Goal: Task Accomplishment & Management: Complete application form

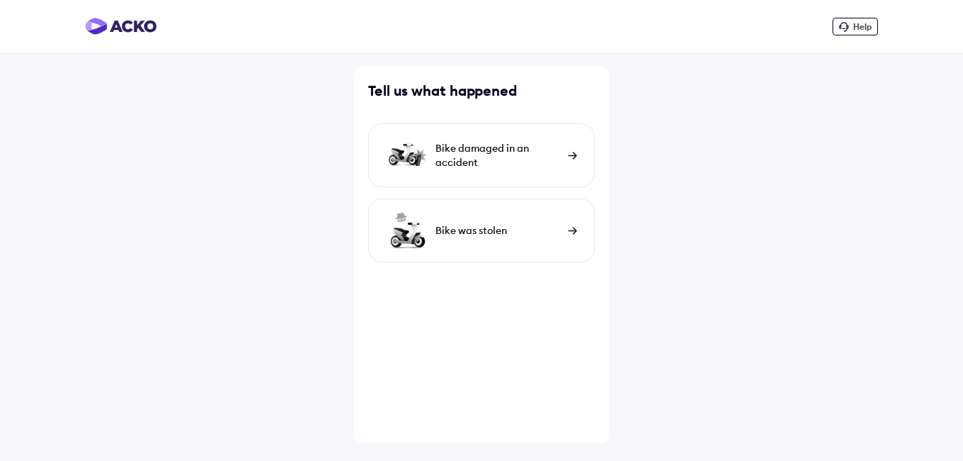
click at [509, 162] on div "Bike damaged in an accident" at bounding box center [499, 155] width 126 height 28
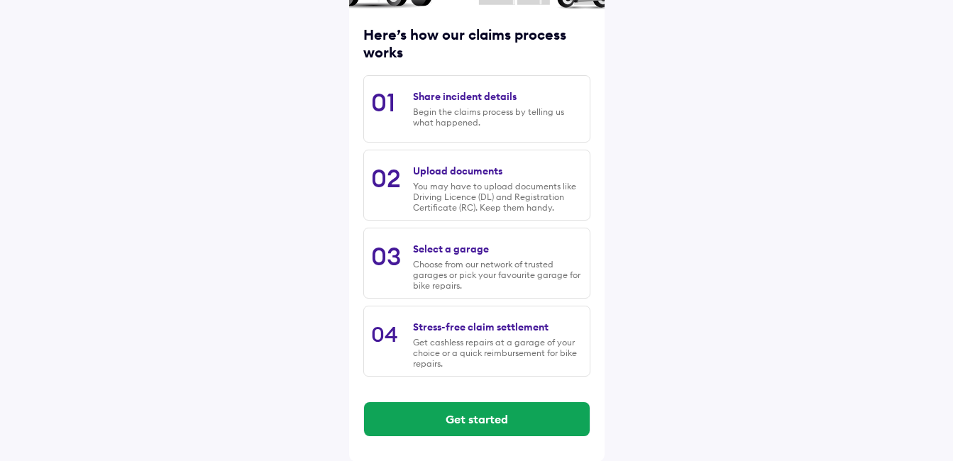
scroll to position [174, 0]
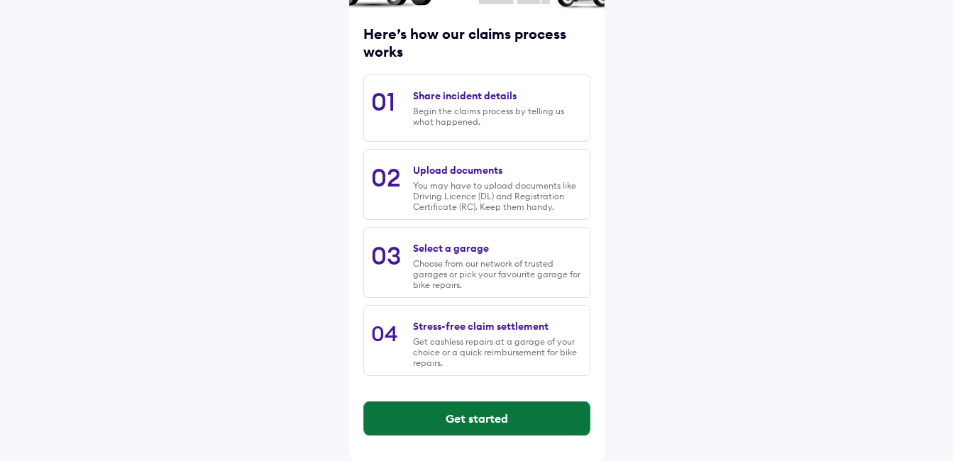
click at [467, 417] on button "Get started" at bounding box center [477, 418] width 226 height 34
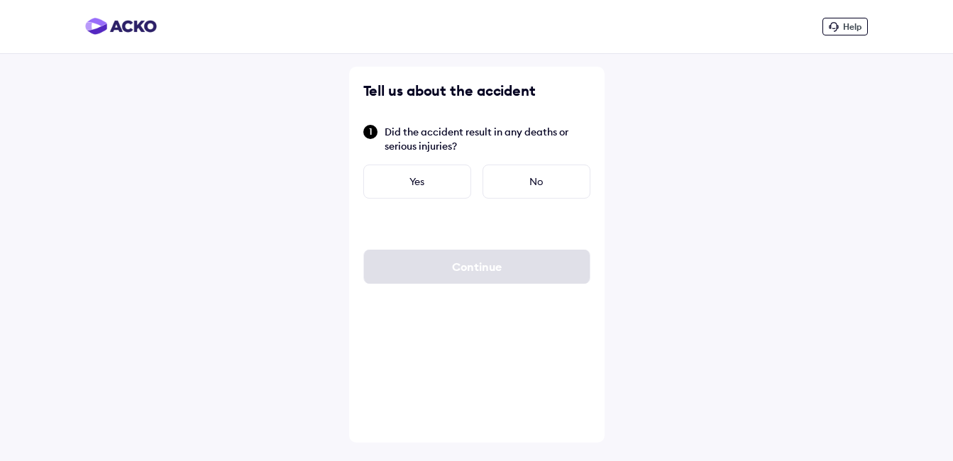
scroll to position [0, 0]
click at [530, 184] on div "No" at bounding box center [541, 182] width 108 height 34
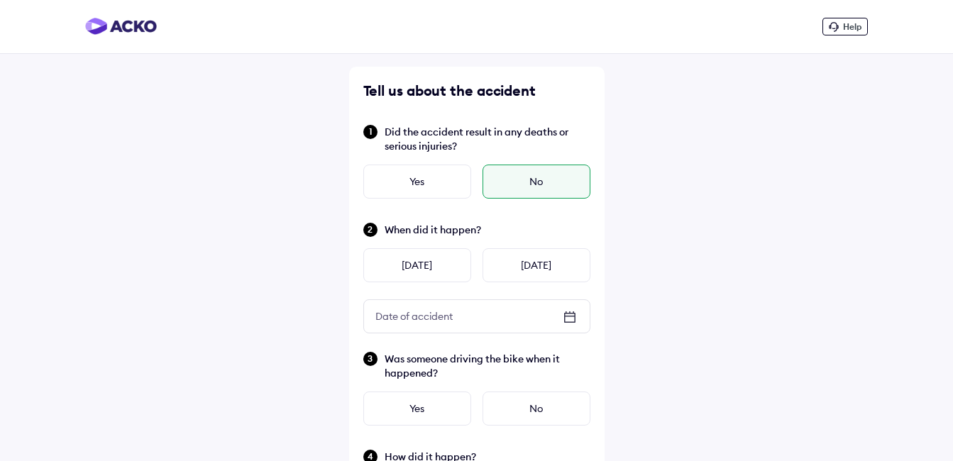
click at [565, 318] on icon at bounding box center [569, 317] width 17 height 17
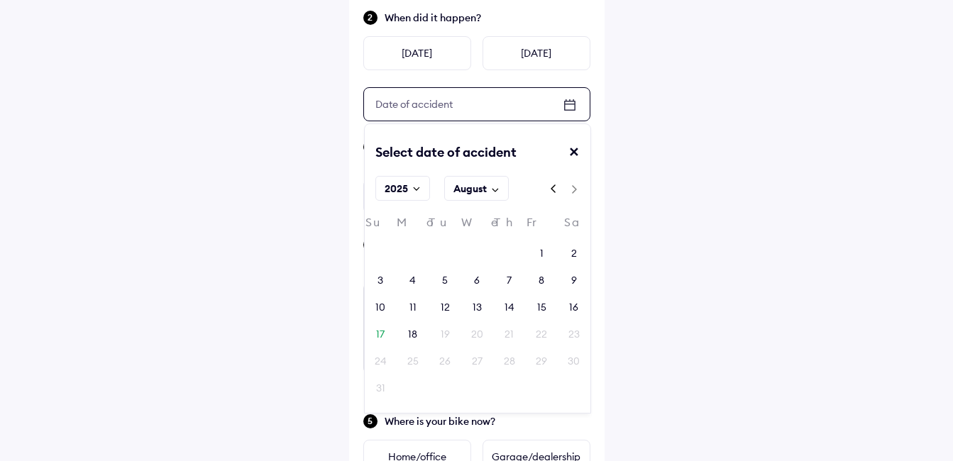
scroll to position [213, 0]
click at [576, 304] on div "16" at bounding box center [573, 306] width 9 height 14
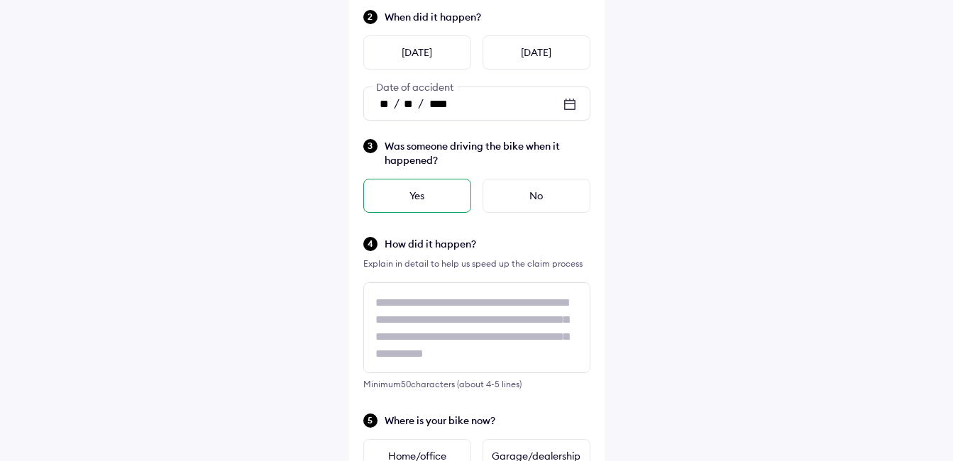
click at [428, 199] on div "Yes" at bounding box center [417, 196] width 108 height 34
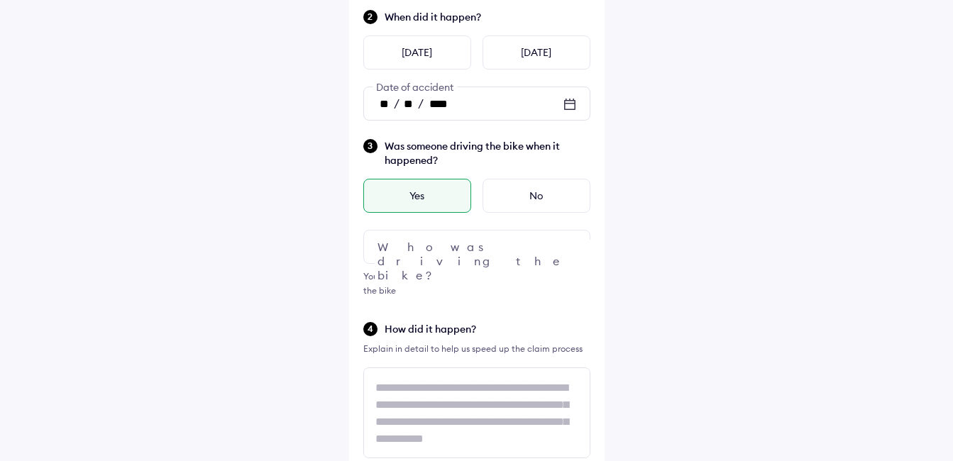
click at [497, 250] on div at bounding box center [476, 247] width 227 height 34
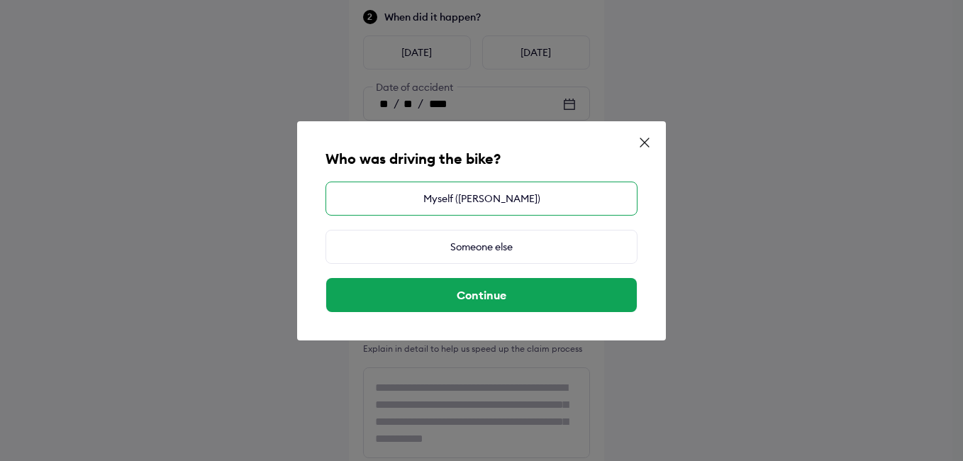
click at [470, 201] on div "Myself ([PERSON_NAME])" at bounding box center [482, 199] width 312 height 34
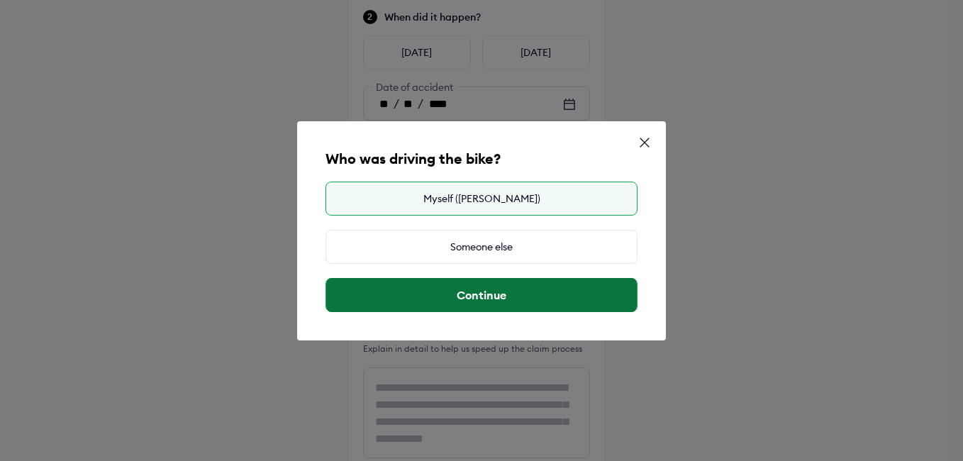
click at [470, 296] on button "Continue" at bounding box center [481, 295] width 311 height 34
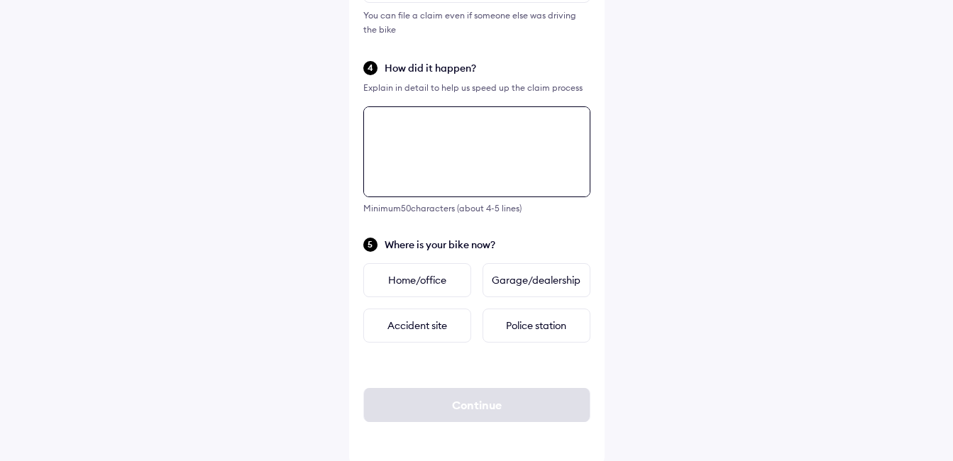
click at [460, 188] on textarea at bounding box center [476, 151] width 227 height 91
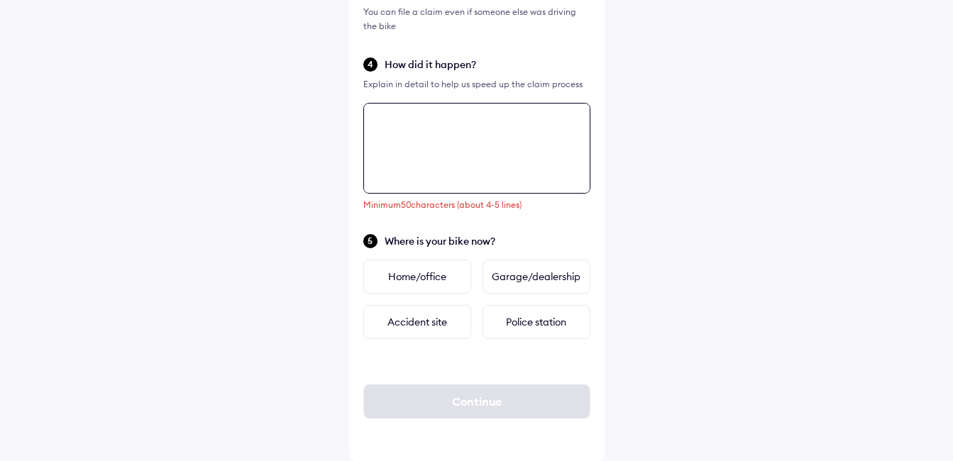
paste textarea "**********"
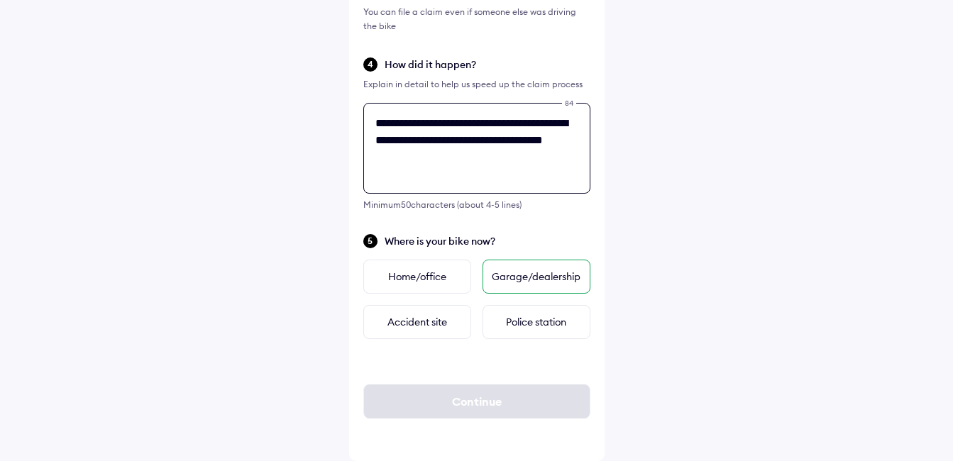
type textarea "**********"
click at [541, 277] on div "Garage/dealership" at bounding box center [536, 277] width 108 height 34
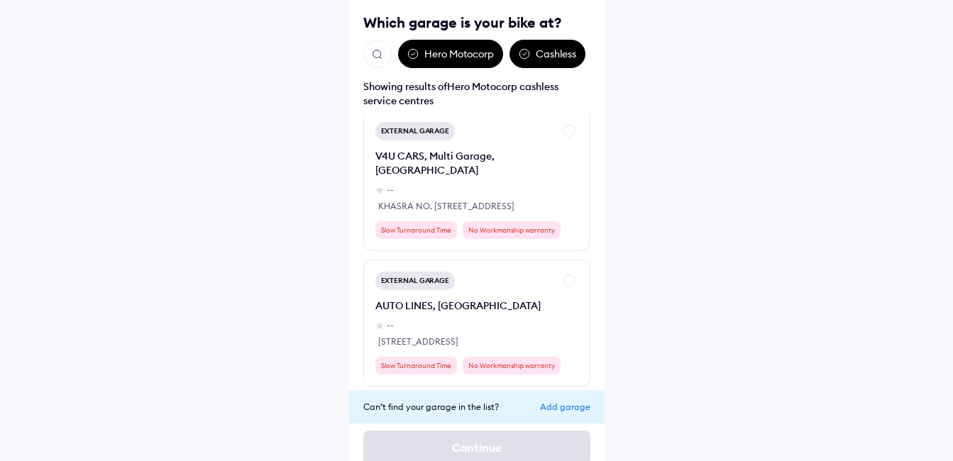
scroll to position [6471, 0]
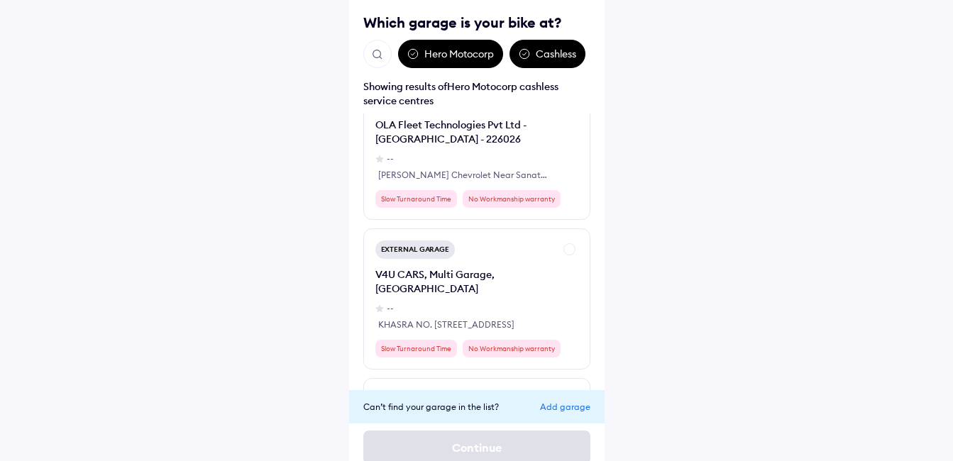
click at [447, 50] on div "Hero Motocorp" at bounding box center [450, 54] width 105 height 28
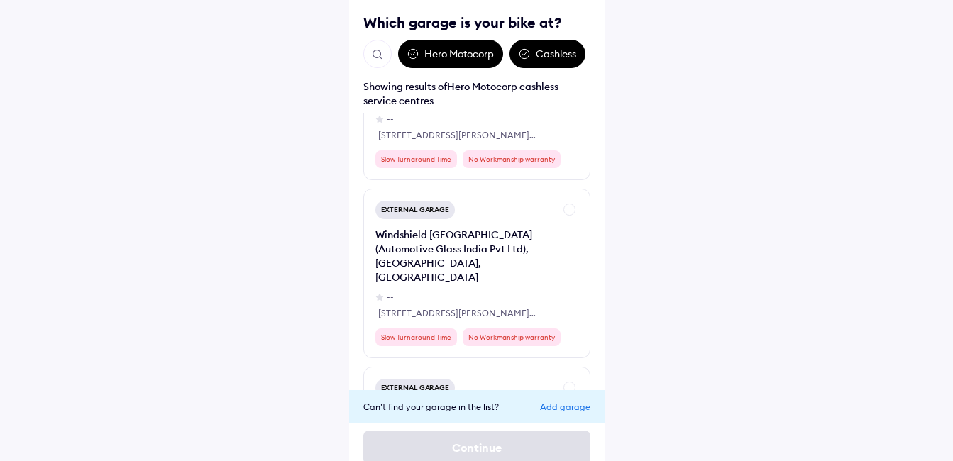
scroll to position [2783, 0]
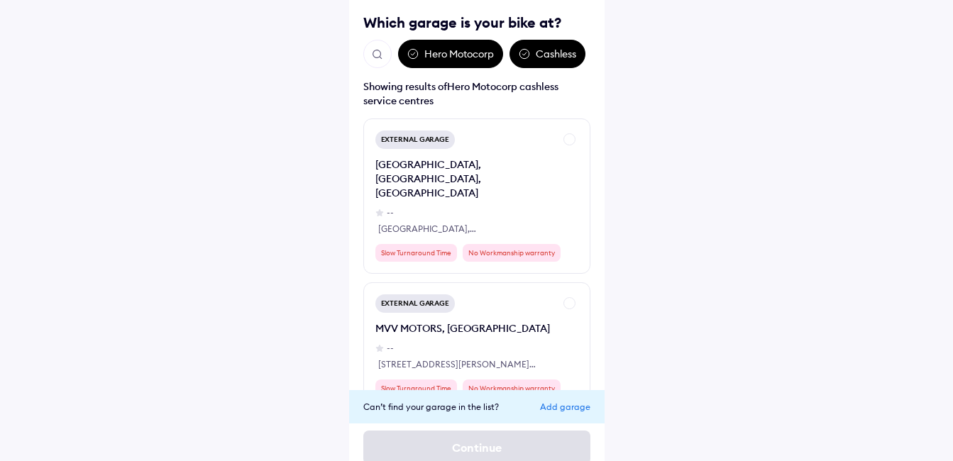
click at [547, 61] on div "Cashless" at bounding box center [547, 54] width 76 height 28
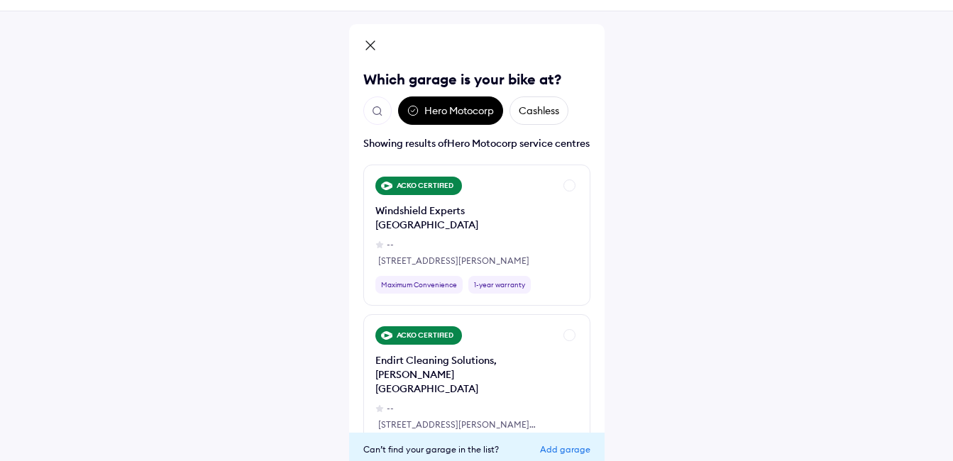
scroll to position [99, 0]
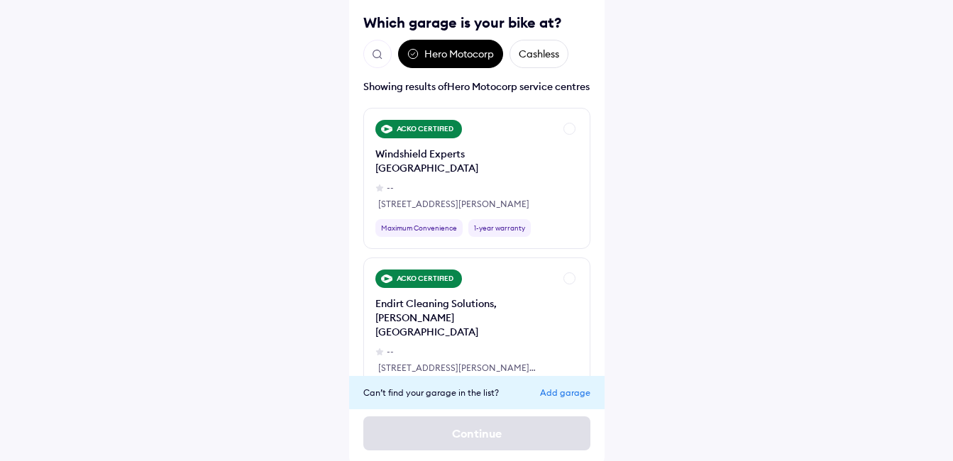
click at [456, 110] on div "Hero Motocorp Cashless Showing results of Hero Motocorp service centres ACKO CE…" at bounding box center [476, 208] width 227 height 336
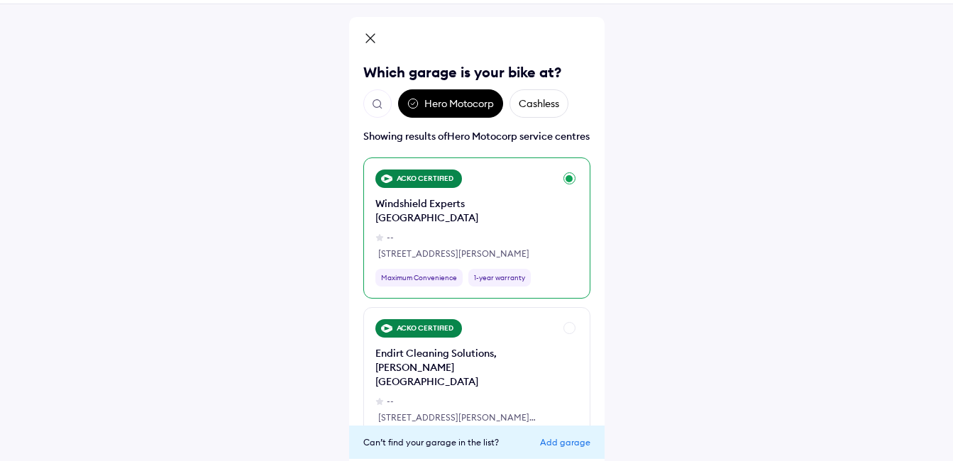
scroll to position [0, 0]
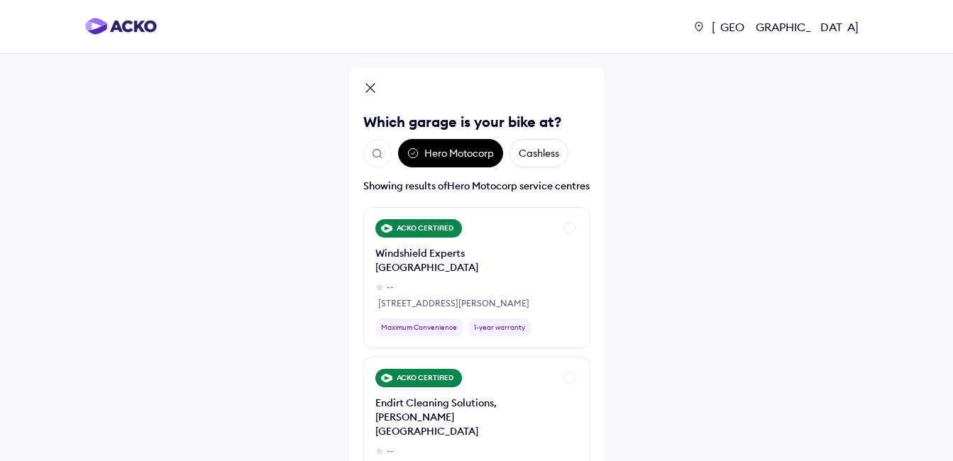
click at [450, 155] on div "Hero Motocorp" at bounding box center [450, 153] width 105 height 28
click at [379, 151] on img "Open search" at bounding box center [377, 154] width 13 height 13
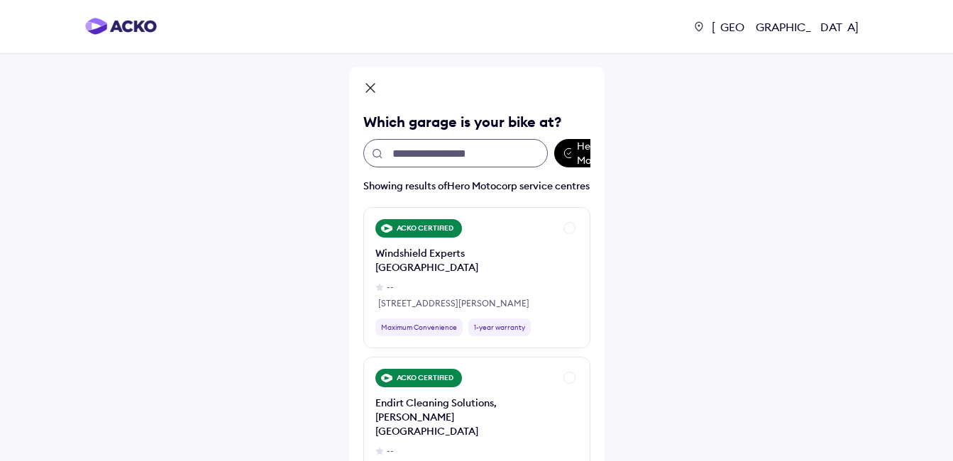
click at [422, 152] on input "text" at bounding box center [455, 153] width 184 height 28
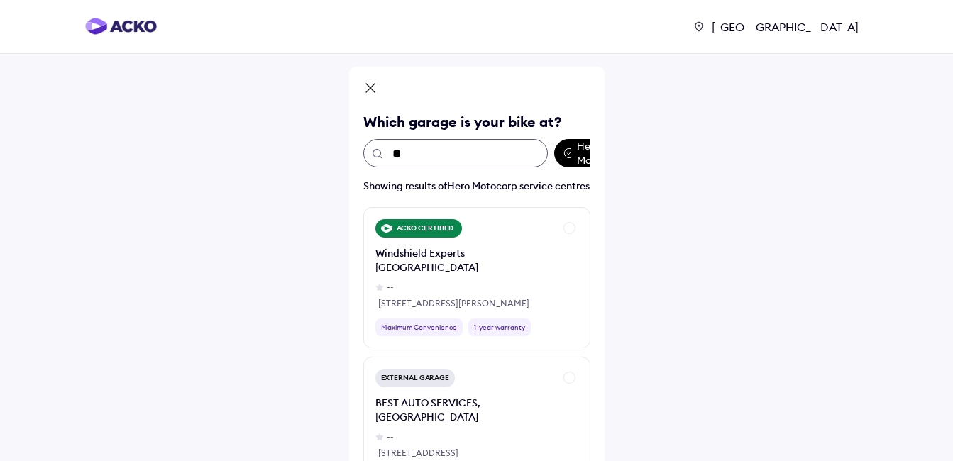
type input "*"
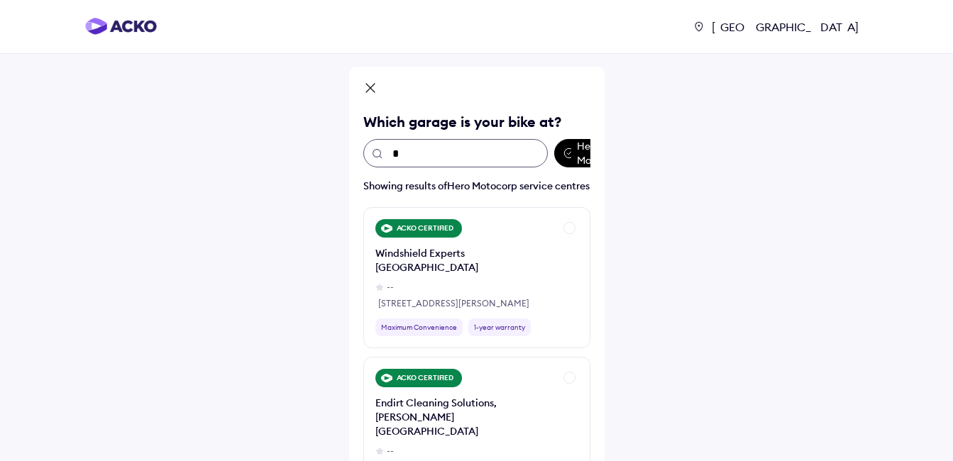
type input "**"
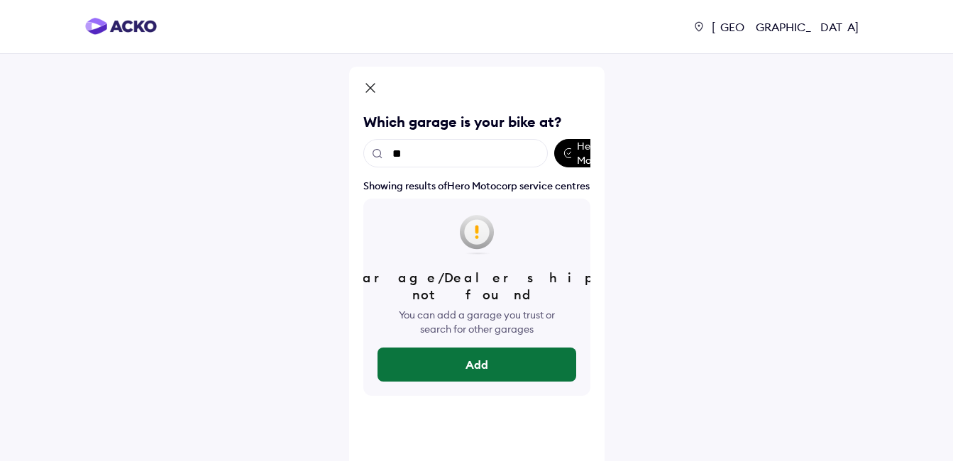
click at [458, 367] on button "Add" at bounding box center [476, 365] width 199 height 34
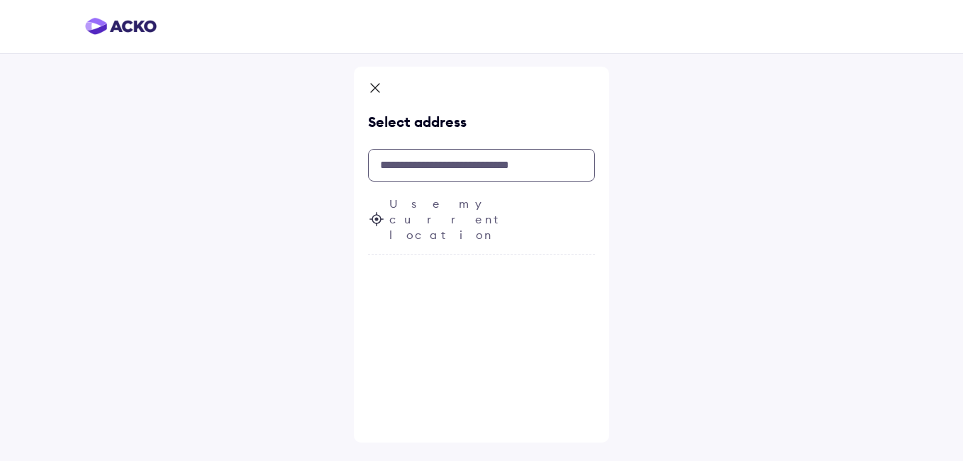
click at [428, 163] on input "text" at bounding box center [481, 165] width 227 height 33
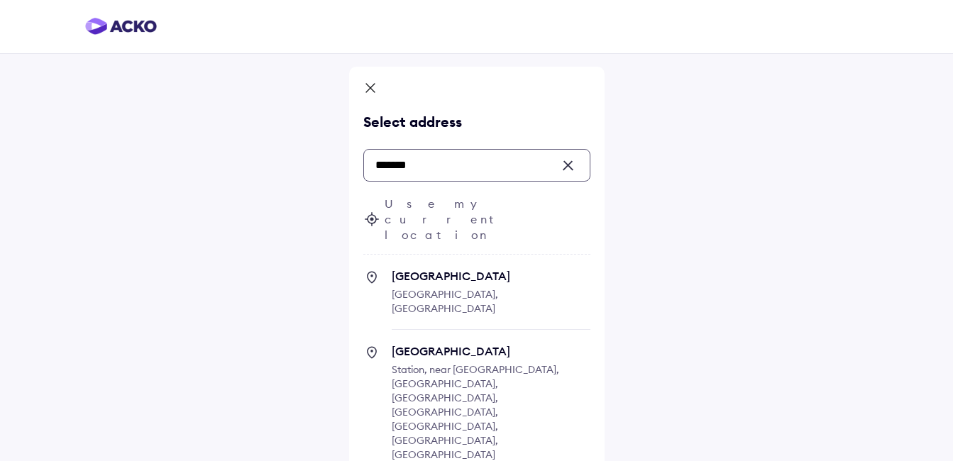
click at [462, 269] on span "[GEOGRAPHIC_DATA]" at bounding box center [491, 276] width 199 height 14
type input "*******"
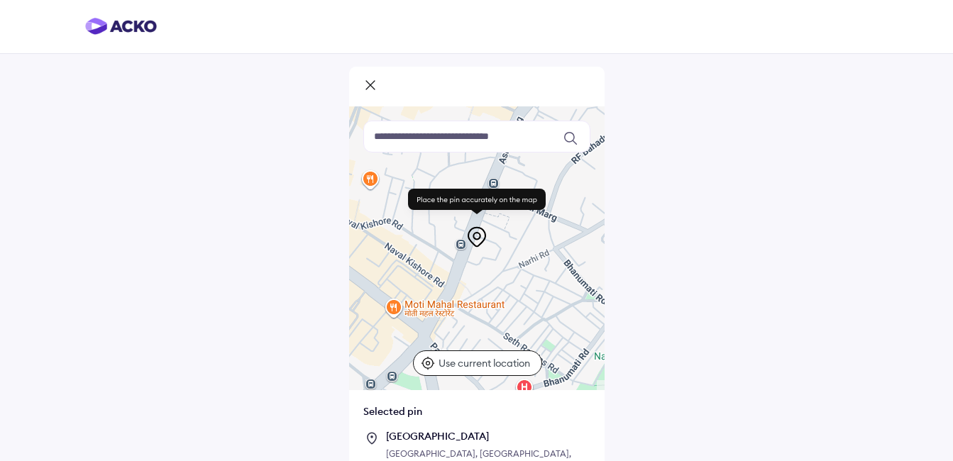
drag, startPoint x: 482, startPoint y: 267, endPoint x: 429, endPoint y: 350, distance: 99.2
click at [429, 350] on div "Keyboard shortcuts Map Data Map data ©2025 Map data ©2025 100 m Click to toggle…" at bounding box center [476, 248] width 255 height 284
drag, startPoint x: 474, startPoint y: 220, endPoint x: 460, endPoint y: 301, distance: 82.8
click at [460, 301] on div "Keyboard shortcuts Map Data Map data ©2025 Map data ©2025 100 m Click to toggle…" at bounding box center [476, 248] width 255 height 284
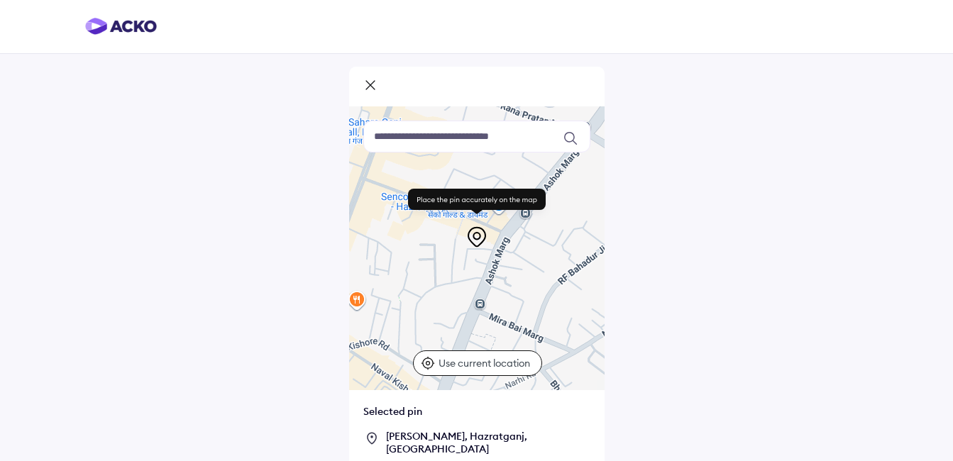
drag, startPoint x: 460, startPoint y: 301, endPoint x: 427, endPoint y: 416, distance: 118.8
click at [428, 417] on div "Keyboard shortcuts Map Data Map data ©2025 Map data ©2025 100 m Click to toggle…" at bounding box center [476, 318] width 255 height 424
drag, startPoint x: 509, startPoint y: 283, endPoint x: 492, endPoint y: 348, distance: 66.9
click at [444, 299] on div at bounding box center [476, 248] width 255 height 284
drag, startPoint x: 487, startPoint y: 339, endPoint x: 435, endPoint y: 200, distance: 148.6
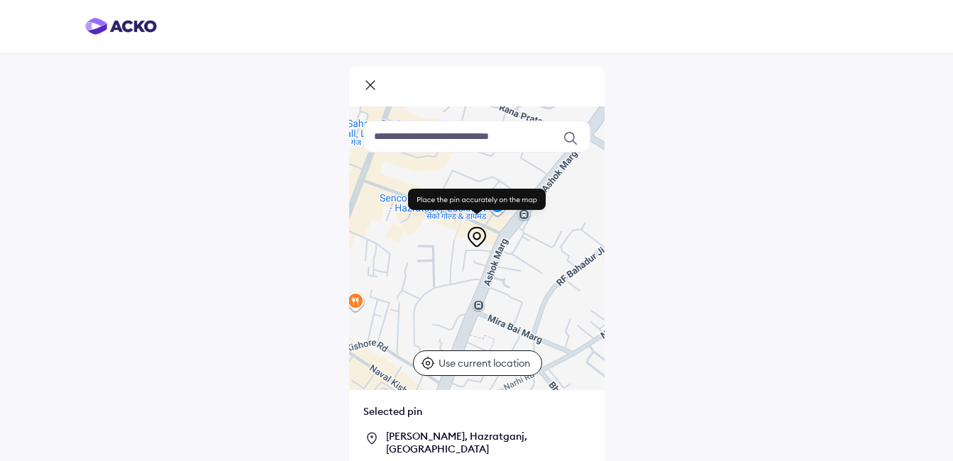
click at [435, 200] on div "Keyboard shortcuts Map Data Map data ©2025 Map data ©2025 100 m Click to toggle…" at bounding box center [476, 248] width 255 height 284
drag, startPoint x: 488, startPoint y: 301, endPoint x: 418, endPoint y: 163, distance: 154.8
click at [418, 163] on div at bounding box center [476, 248] width 255 height 284
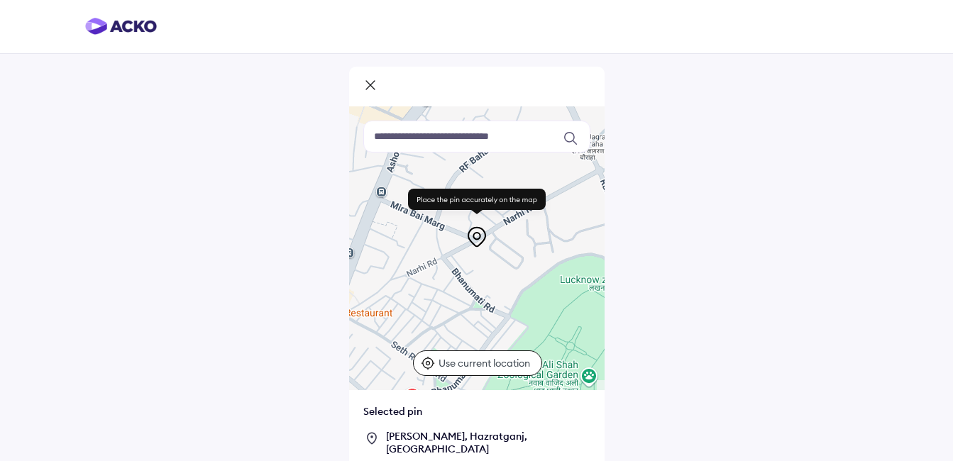
drag, startPoint x: 500, startPoint y: 298, endPoint x: 428, endPoint y: 202, distance: 120.0
click at [428, 202] on div "Keyboard shortcuts Map Data Map data ©2025 Map data ©2025 100 m Click to toggle…" at bounding box center [476, 248] width 255 height 284
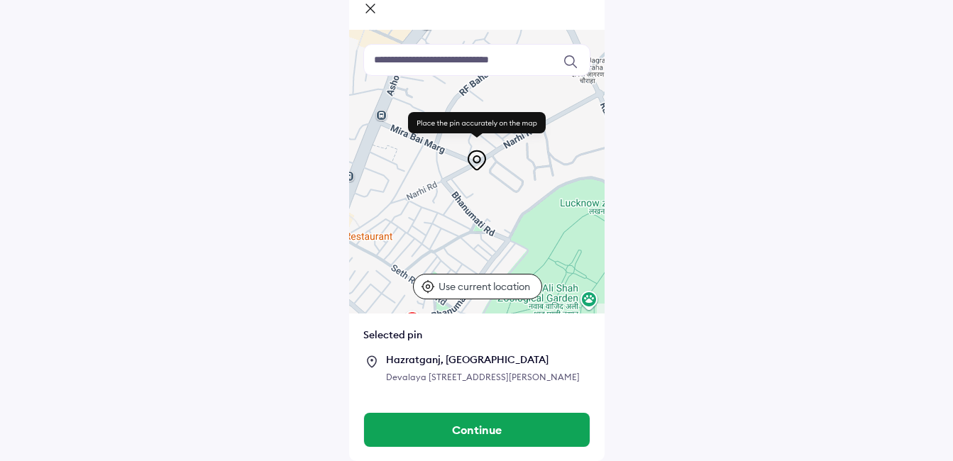
scroll to position [91, 0]
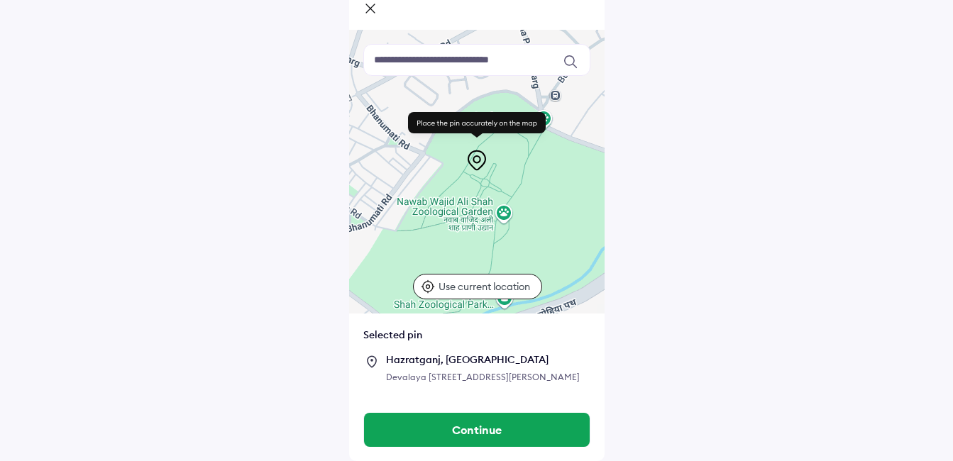
drag, startPoint x: 531, startPoint y: 217, endPoint x: 429, endPoint y: 94, distance: 159.2
click at [429, 94] on div at bounding box center [476, 172] width 255 height 284
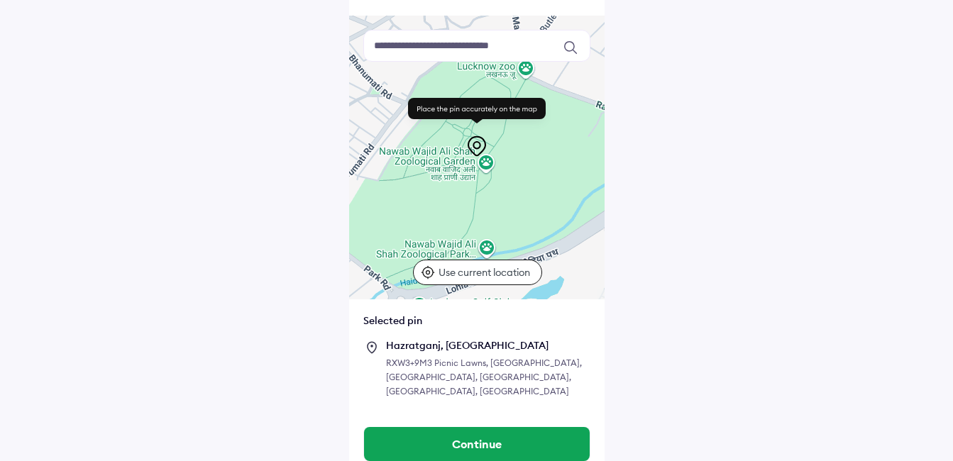
drag, startPoint x: 493, startPoint y: 200, endPoint x: 444, endPoint y: 125, distance: 89.7
click at [444, 125] on div "Keyboard shortcuts Map Data Map data ©2025 Map data ©2025 100 m Click to toggle…" at bounding box center [476, 158] width 255 height 284
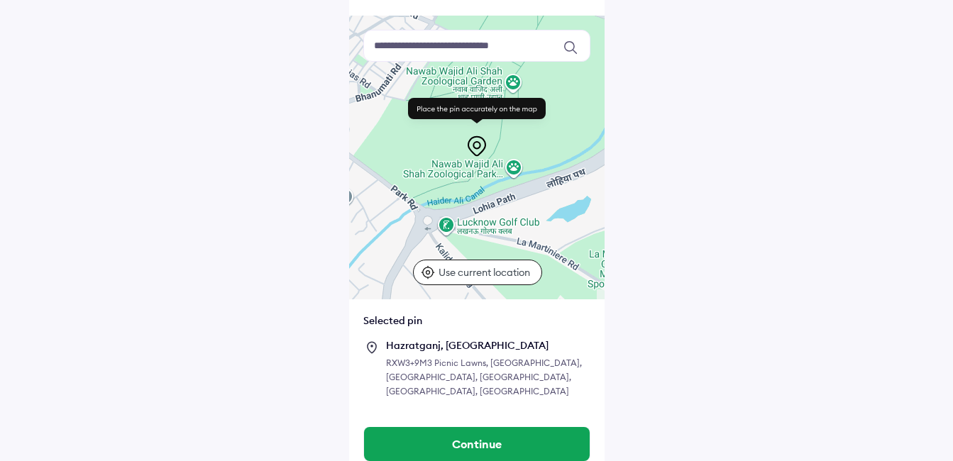
drag, startPoint x: 518, startPoint y: 228, endPoint x: 545, endPoint y: 145, distance: 87.3
click at [545, 145] on div "Keyboard shortcuts Map Data Map data ©2025 Map data ©2025 100 m Click to toggle…" at bounding box center [476, 158] width 255 height 284
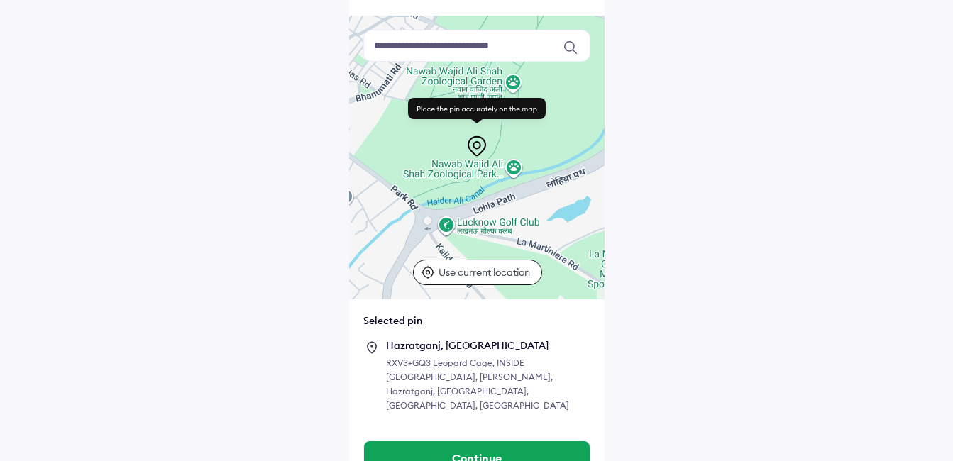
drag, startPoint x: 497, startPoint y: 249, endPoint x: 497, endPoint y: 138, distance: 111.4
click at [497, 137] on div "Keyboard shortcuts Map Data Map data ©2025 Map data ©2025 100 m Click to toggle…" at bounding box center [476, 158] width 255 height 284
drag, startPoint x: 437, startPoint y: 228, endPoint x: 440, endPoint y: 137, distance: 91.6
click at [440, 137] on div "Keyboard shortcuts Map Data Map data ©2025 Map data ©2025 100 m Click to toggle…" at bounding box center [476, 158] width 255 height 284
drag, startPoint x: 431, startPoint y: 246, endPoint x: 469, endPoint y: 79, distance: 171.7
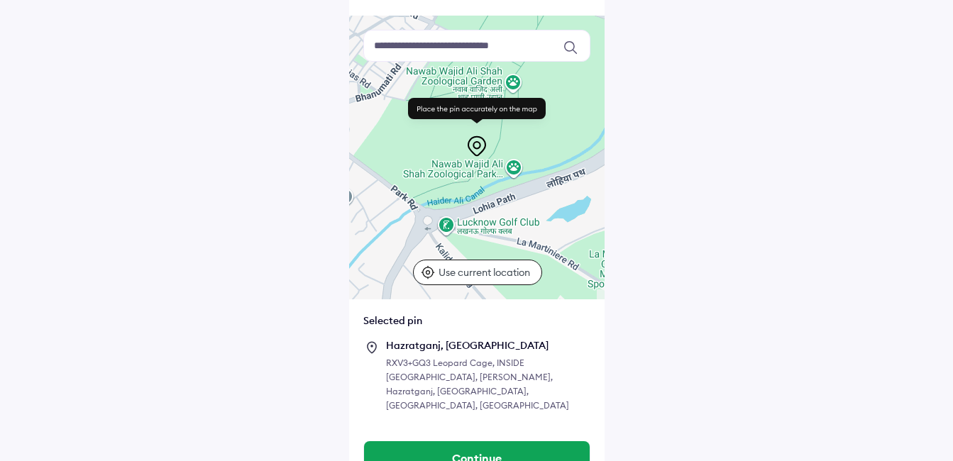
click at [444, 139] on div "Keyboard shortcuts Map Data Map data ©2025 Map data ©2025 100 m Click to toggle…" at bounding box center [476, 158] width 255 height 284
click at [481, 48] on input at bounding box center [476, 46] width 227 height 32
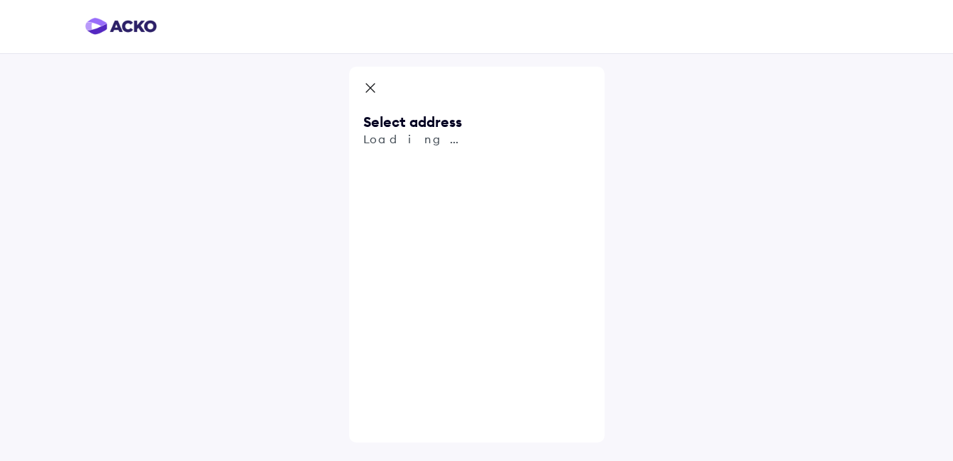
scroll to position [0, 0]
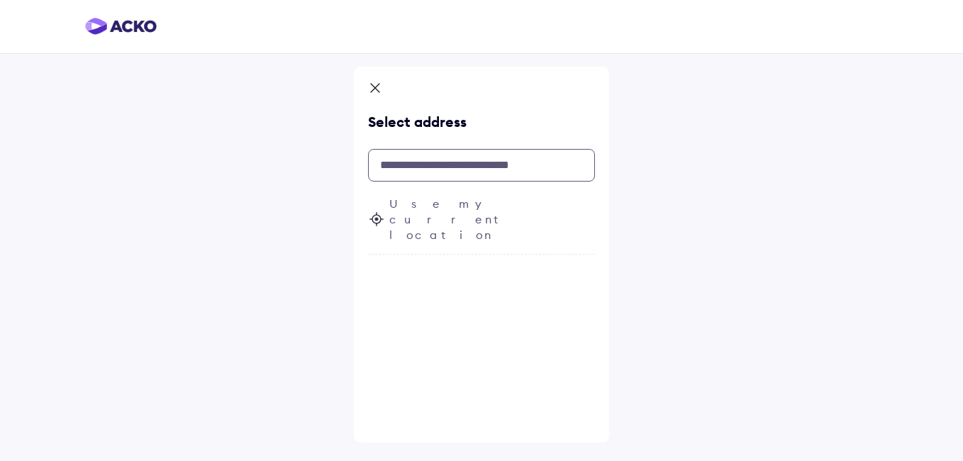
click at [441, 166] on input "text" at bounding box center [481, 165] width 227 height 33
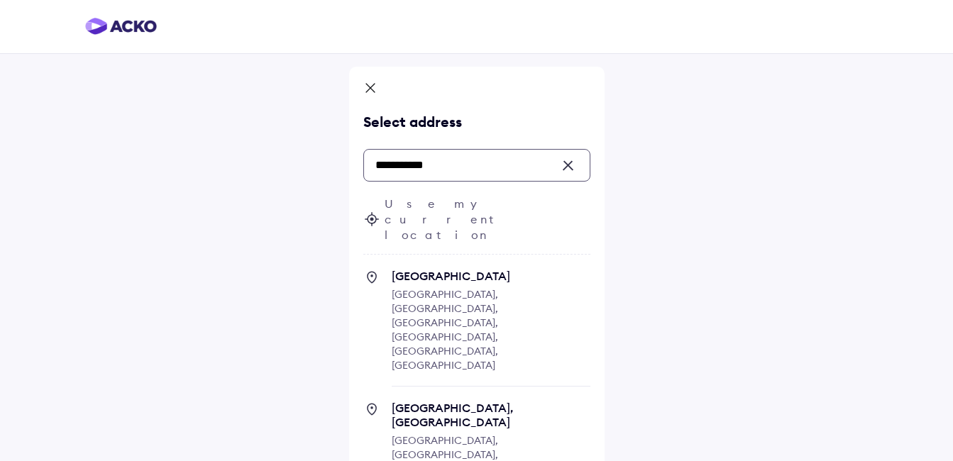
click at [477, 401] on span "[GEOGRAPHIC_DATA], [GEOGRAPHIC_DATA]" at bounding box center [491, 415] width 199 height 28
type input "**********"
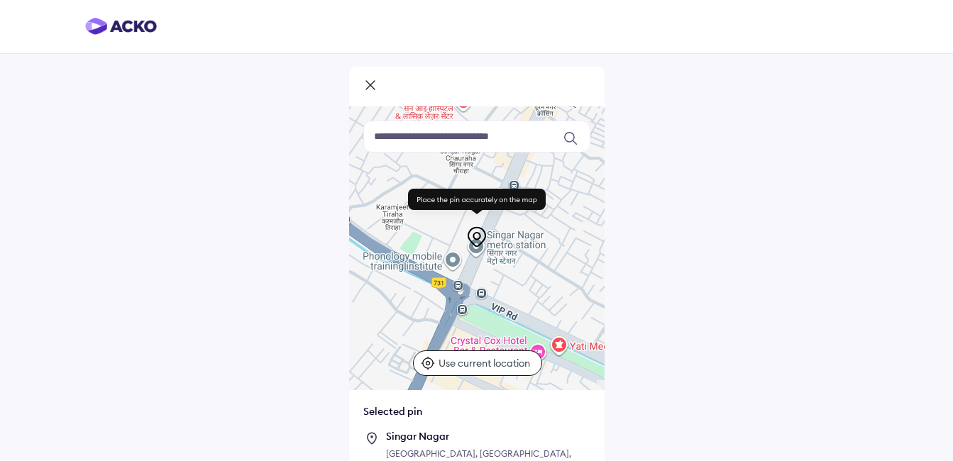
drag, startPoint x: 566, startPoint y: 336, endPoint x: 504, endPoint y: 267, distance: 91.9
click at [504, 267] on div at bounding box center [476, 248] width 255 height 284
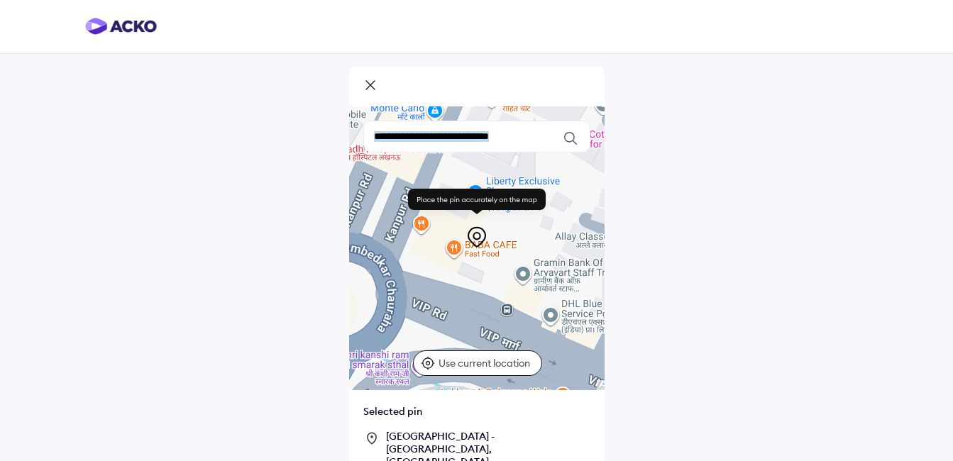
drag, startPoint x: 548, startPoint y: 228, endPoint x: 540, endPoint y: 277, distance: 49.6
click at [540, 277] on div "Use ctrl + scroll to zoom the map Keyboard shortcuts Map Data Map data ©2025 Ma…" at bounding box center [476, 248] width 255 height 284
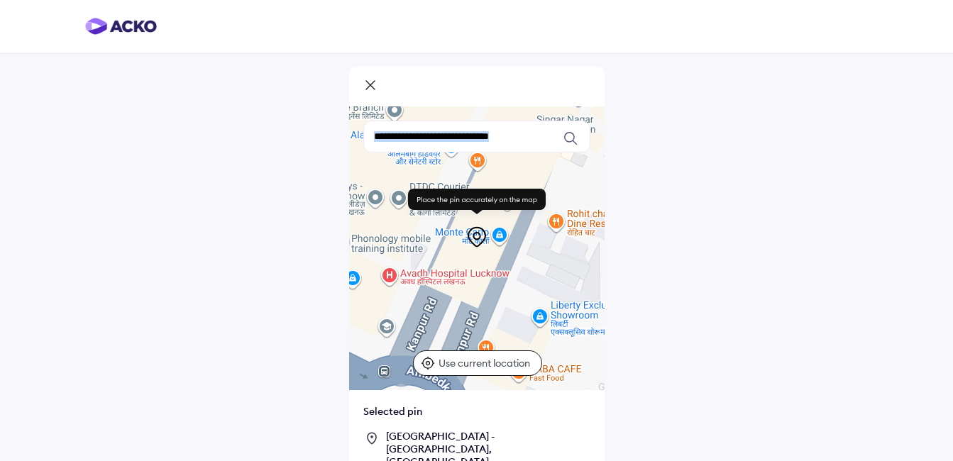
drag, startPoint x: 540, startPoint y: 277, endPoint x: 512, endPoint y: 387, distance: 112.9
click at [521, 398] on div "Use ctrl + scroll to zoom the map Keyboard shortcuts Map Data Map data ©2025 Ma…" at bounding box center [476, 303] width 255 height 394
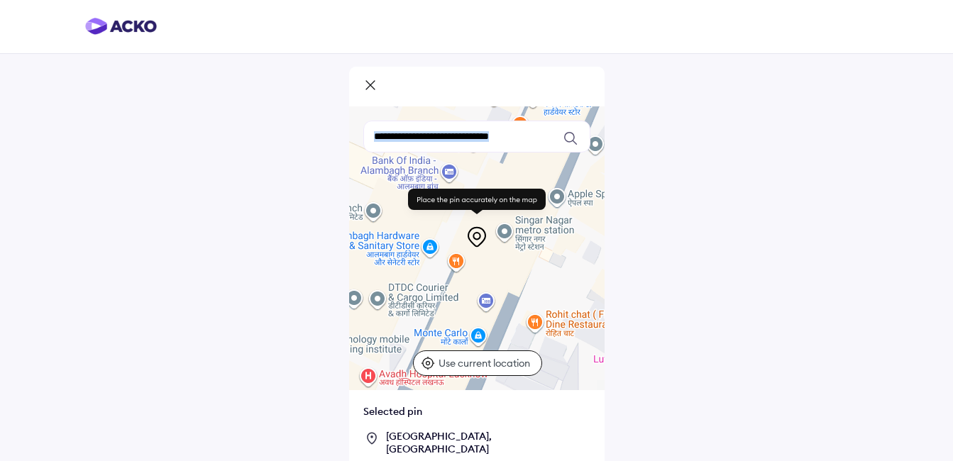
drag, startPoint x: 452, startPoint y: 253, endPoint x: 431, endPoint y: 355, distance: 104.3
click at [431, 355] on div "Use ctrl + scroll to zoom the map Keyboard shortcuts Map Data Map data ©2025 Ma…" at bounding box center [476, 248] width 255 height 284
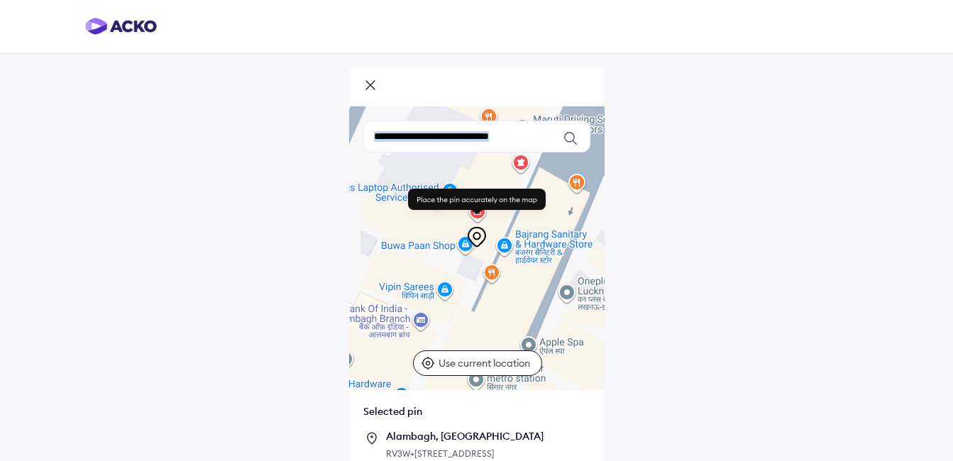
drag, startPoint x: 502, startPoint y: 275, endPoint x: 473, endPoint y: 425, distance: 153.2
click at [473, 425] on div "Use ctrl + scroll to zoom the map Keyboard shortcuts Map Data Map data ©2025 Ma…" at bounding box center [476, 290] width 255 height 369
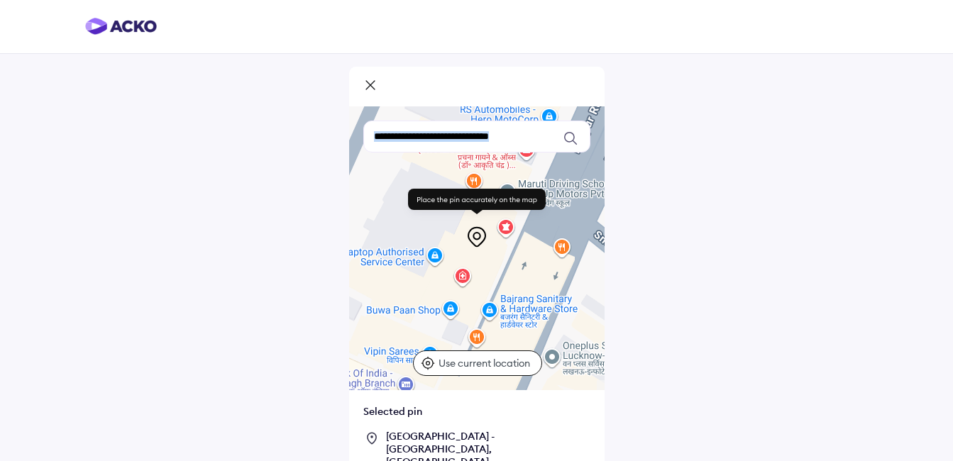
drag, startPoint x: 511, startPoint y: 304, endPoint x: 497, endPoint y: 370, distance: 68.2
click at [497, 370] on div "Use ctrl + scroll to zoom the map Keyboard shortcuts Map Data Map data ©2025 Ma…" at bounding box center [476, 248] width 255 height 284
drag, startPoint x: 519, startPoint y: 263, endPoint x: 516, endPoint y: 283, distance: 20.1
click at [494, 349] on div at bounding box center [476, 248] width 255 height 284
drag, startPoint x: 526, startPoint y: 244, endPoint x: 519, endPoint y: 282, distance: 38.3
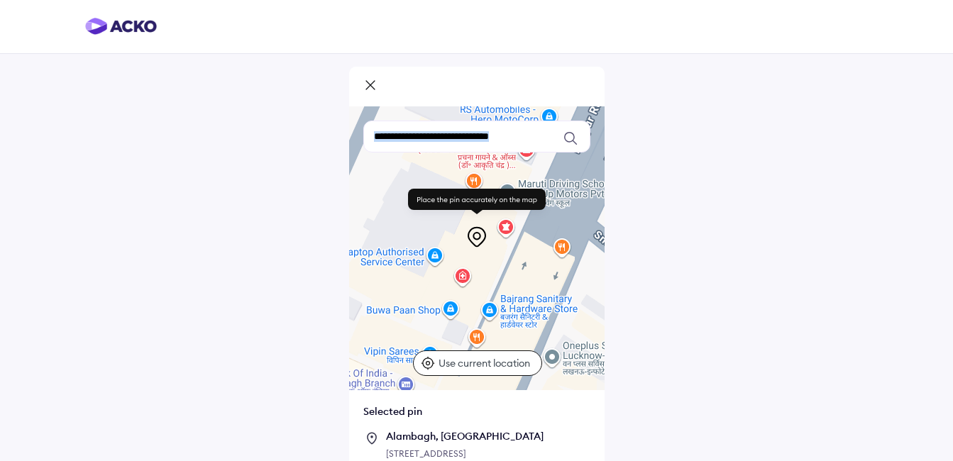
click at [519, 282] on div "Use ctrl + scroll to zoom the map Keyboard shortcuts Map Data Map data ©2025 Ma…" at bounding box center [476, 248] width 255 height 284
drag, startPoint x: 519, startPoint y: 282, endPoint x: 567, endPoint y: 157, distance: 133.2
click at [567, 157] on div at bounding box center [476, 248] width 255 height 284
click at [550, 111] on div at bounding box center [476, 248] width 255 height 284
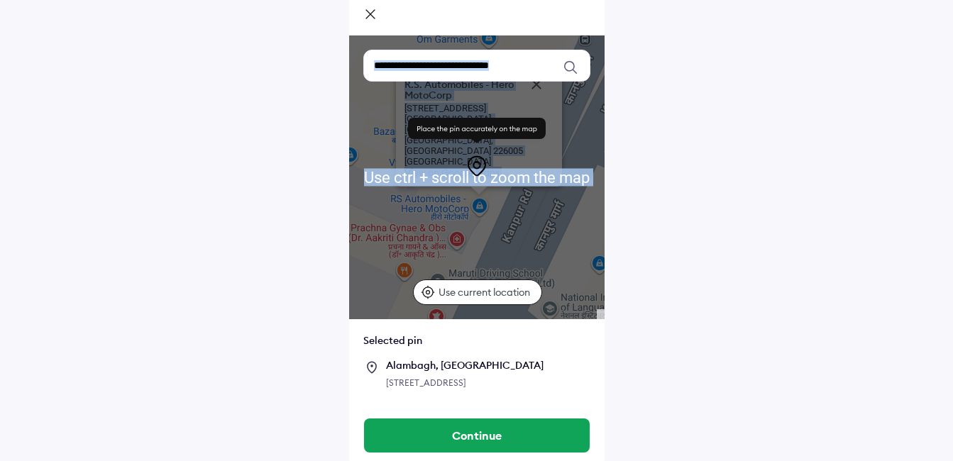
scroll to position [91, 0]
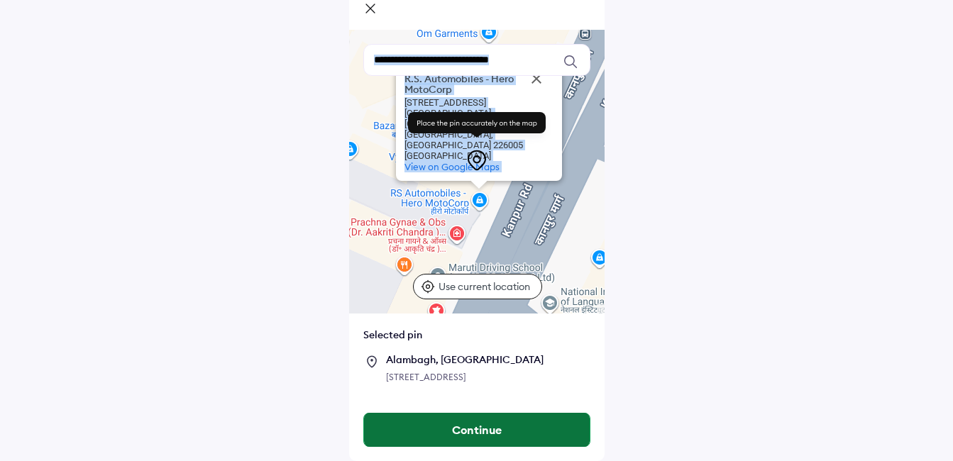
click at [498, 426] on button "Continue" at bounding box center [477, 430] width 226 height 34
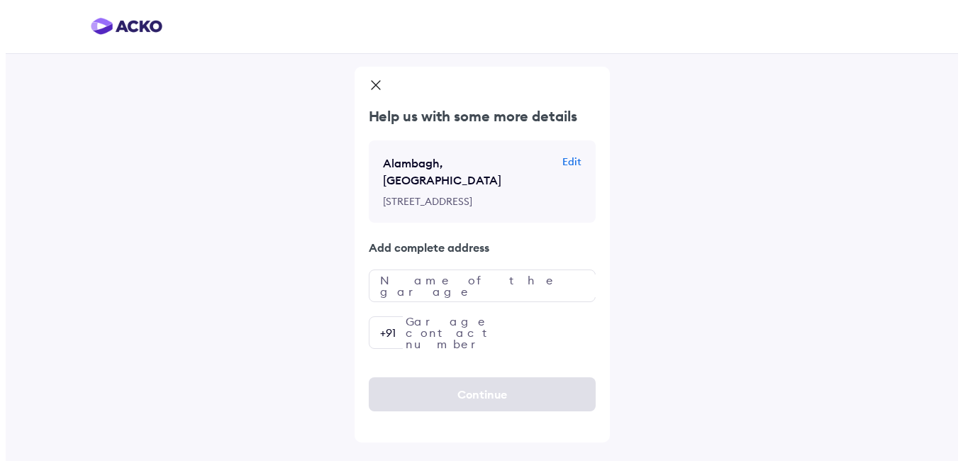
scroll to position [0, 0]
click at [480, 298] on input "text" at bounding box center [481, 286] width 227 height 33
type input "**********"
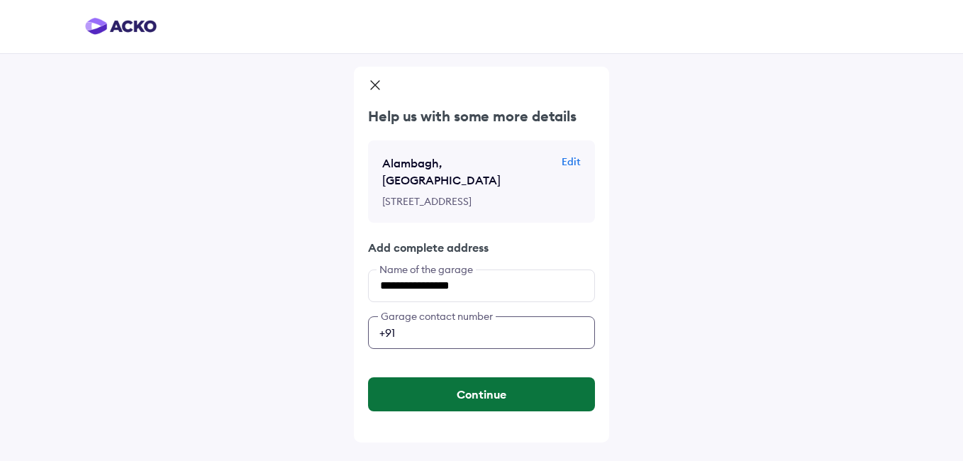
type input "**********"
click at [509, 407] on button "Continue" at bounding box center [481, 394] width 227 height 34
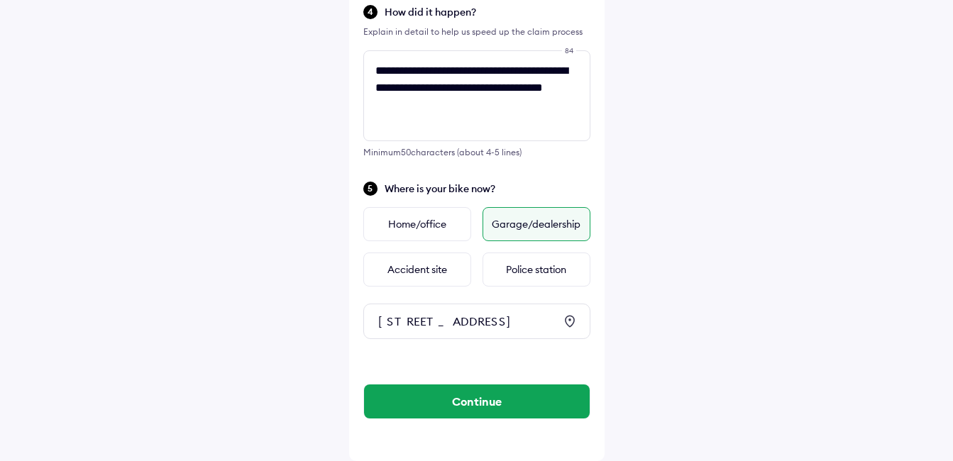
scroll to position [555, 0]
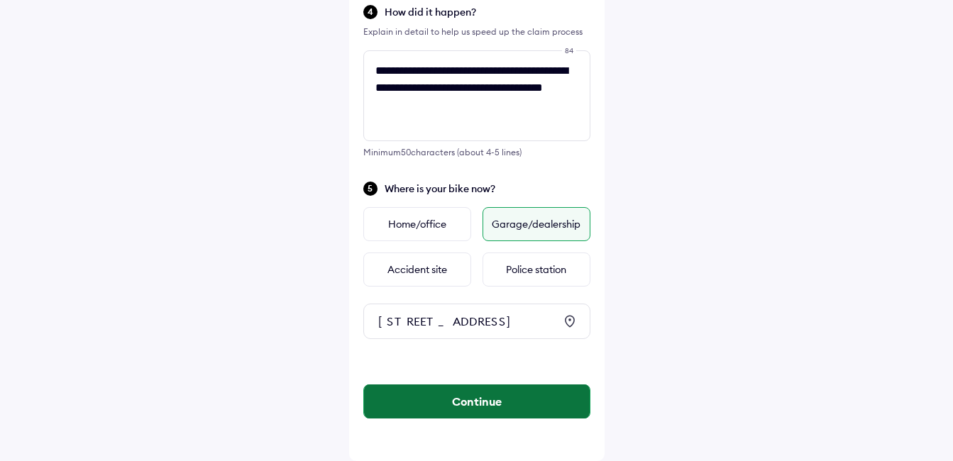
click at [489, 399] on button "Continue" at bounding box center [477, 401] width 226 height 34
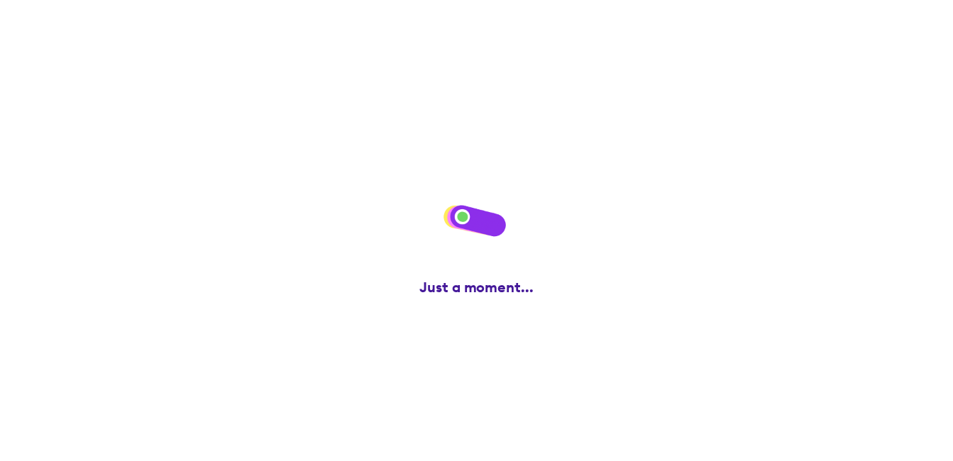
scroll to position [0, 0]
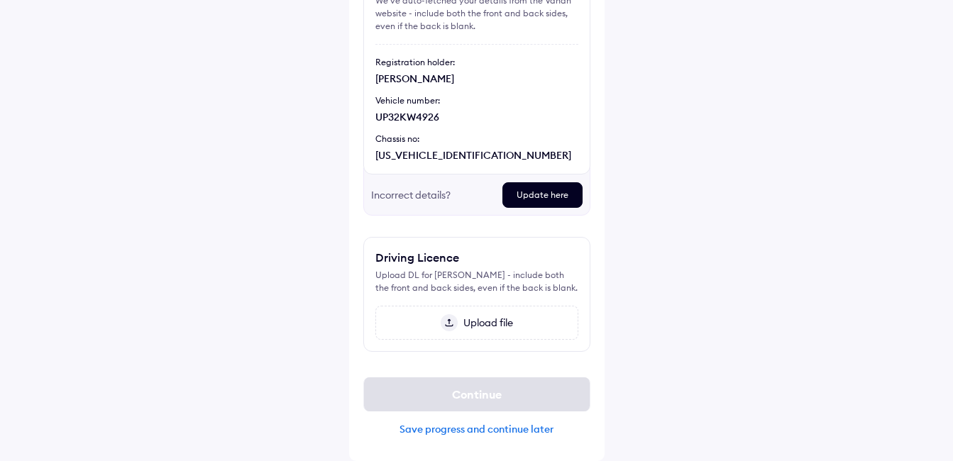
scroll to position [174, 0]
click at [478, 321] on span "Upload file" at bounding box center [485, 322] width 55 height 13
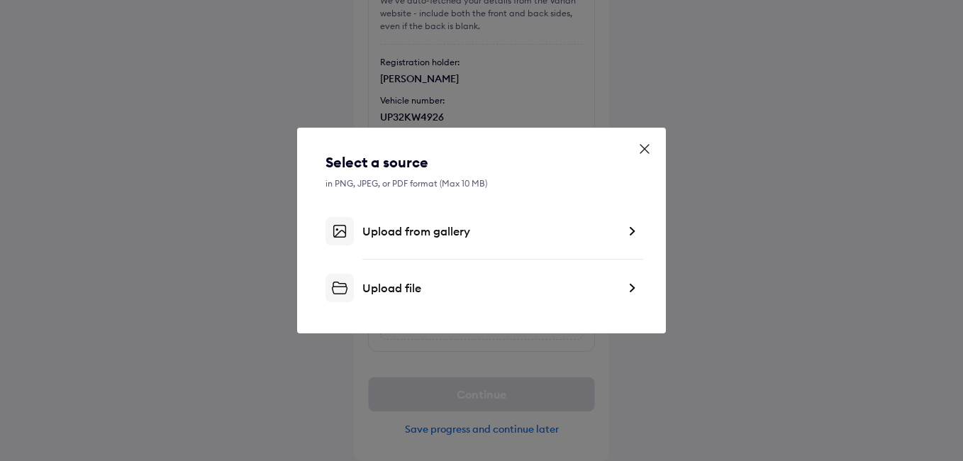
click at [426, 232] on div "Upload from gallery" at bounding box center [489, 231] width 255 height 14
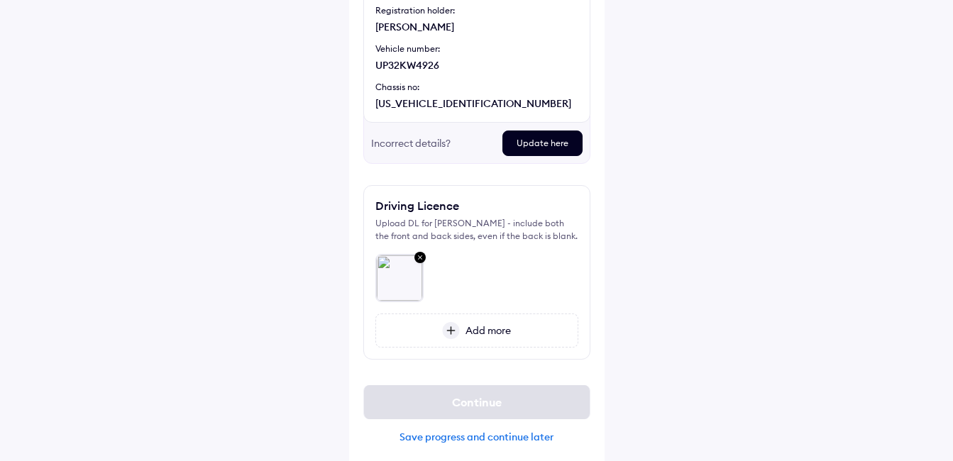
scroll to position [233, 0]
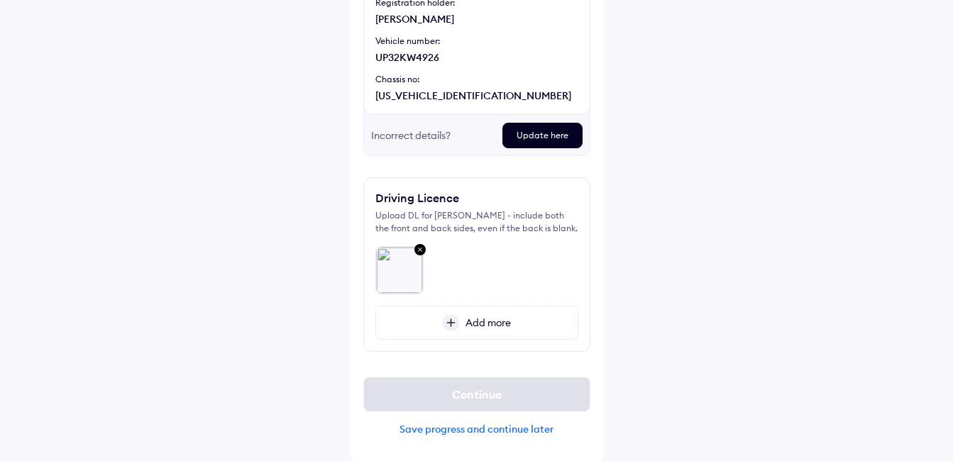
click at [475, 323] on span "Add more" at bounding box center [485, 322] width 51 height 13
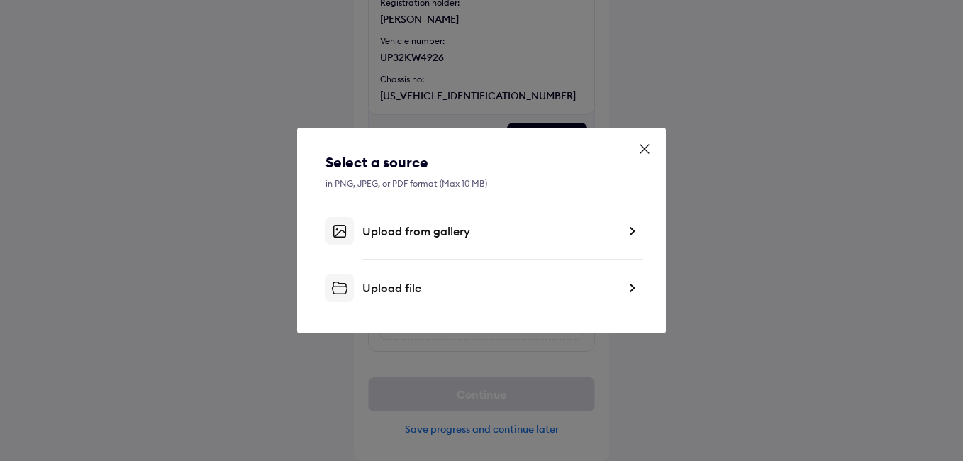
click at [421, 234] on div "Upload from gallery" at bounding box center [489, 231] width 255 height 14
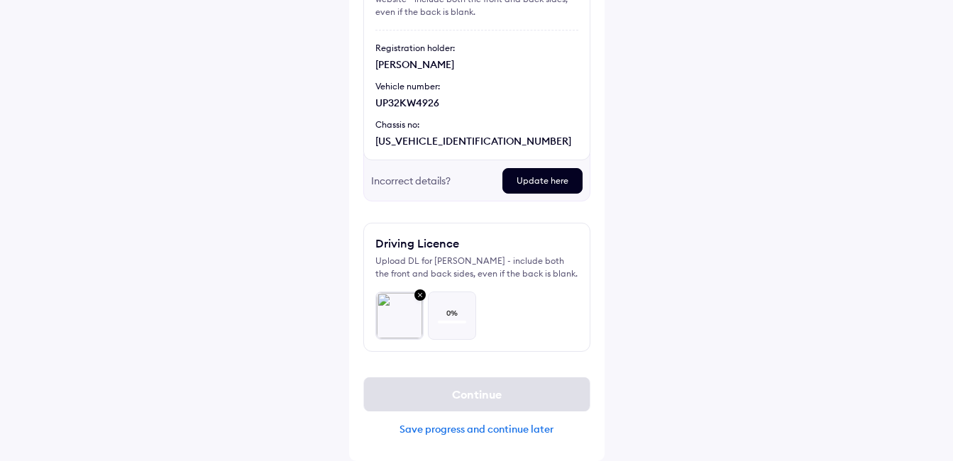
scroll to position [188, 0]
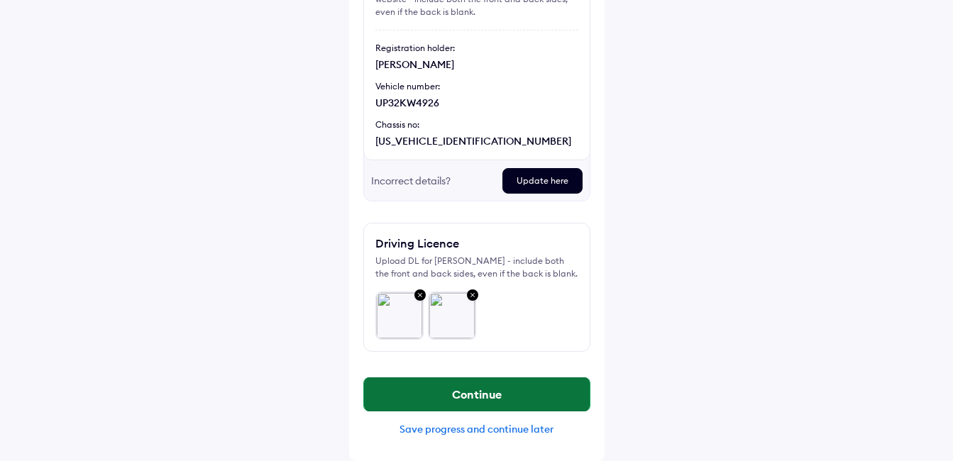
click at [479, 384] on button "Continue" at bounding box center [477, 394] width 226 height 34
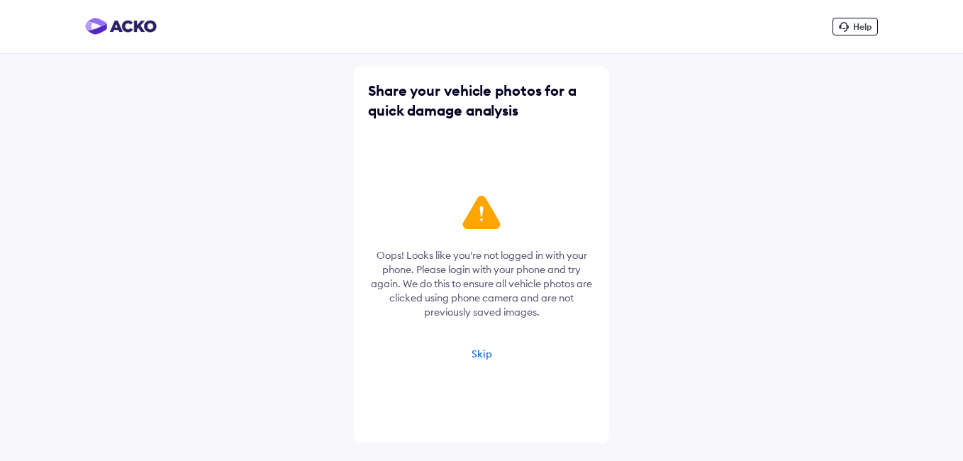
click at [477, 357] on div "Skip" at bounding box center [482, 354] width 21 height 13
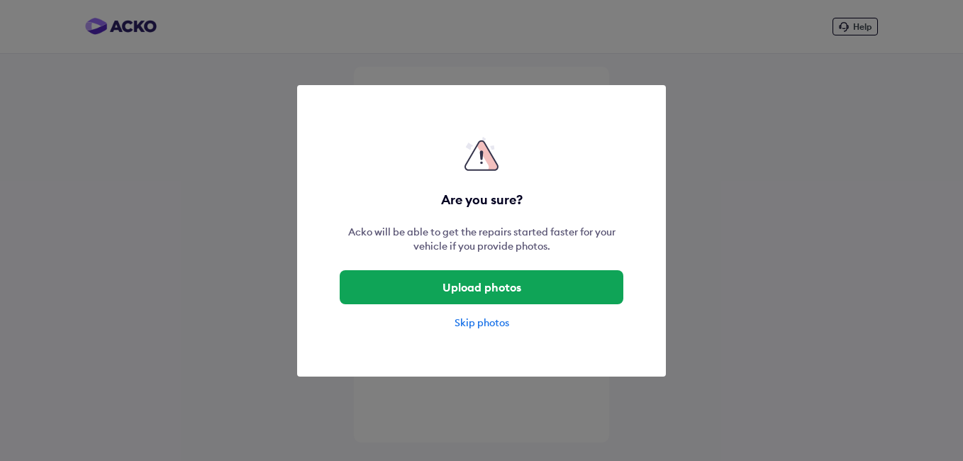
click at [479, 322] on div "Skip photos" at bounding box center [482, 323] width 284 height 14
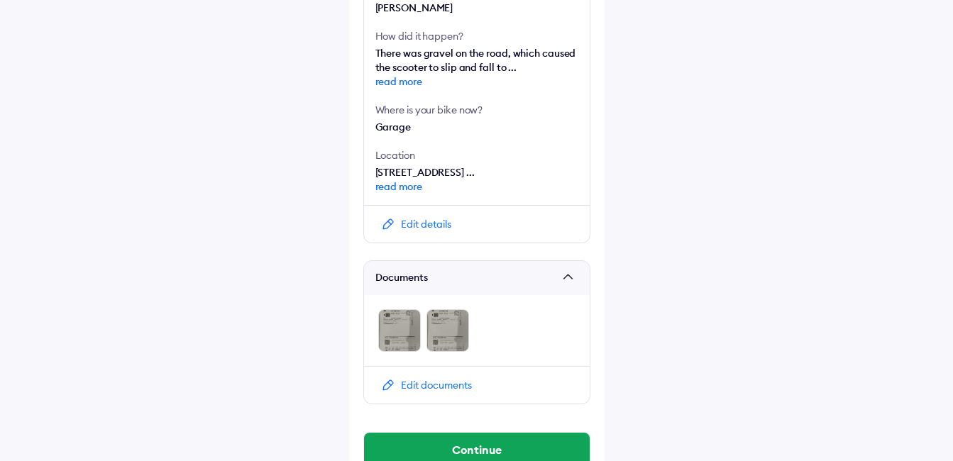
scroll to position [528, 0]
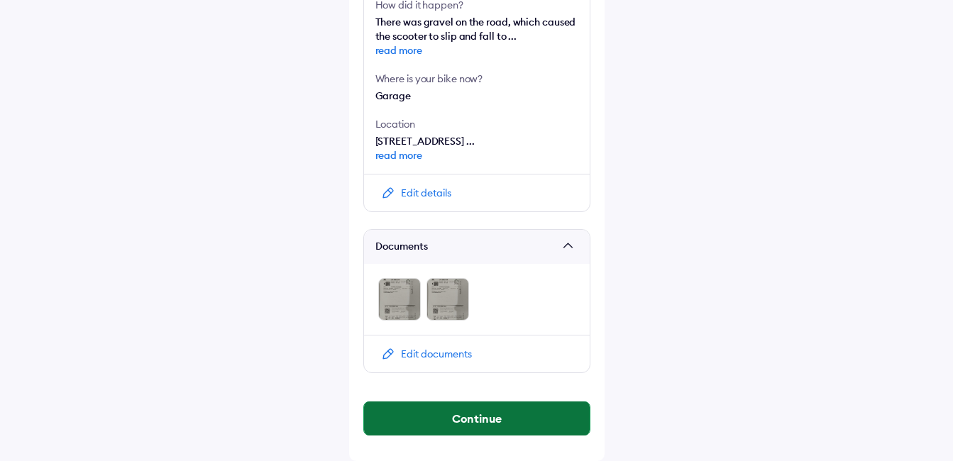
click at [482, 421] on button "Continue" at bounding box center [477, 418] width 226 height 34
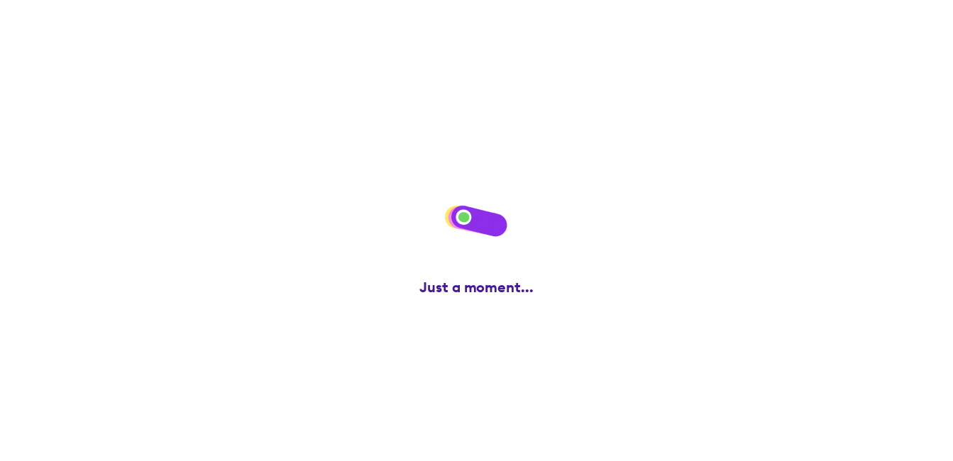
scroll to position [0, 0]
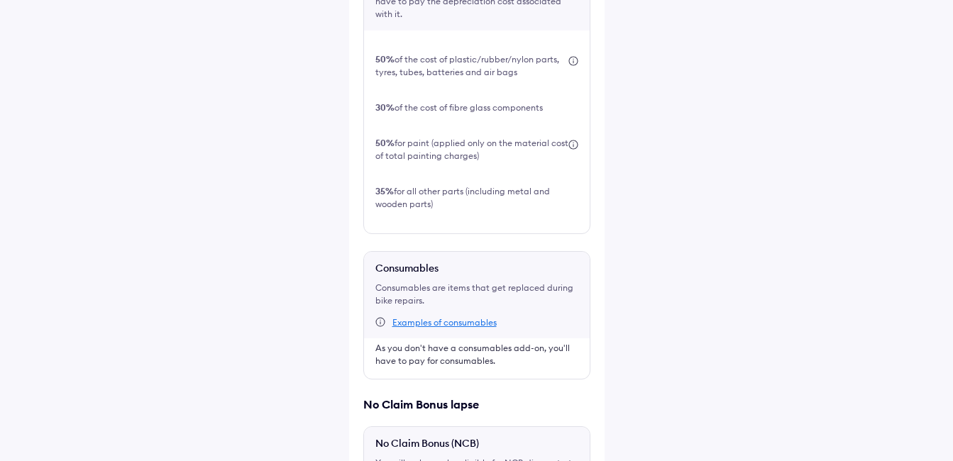
scroll to position [684, 0]
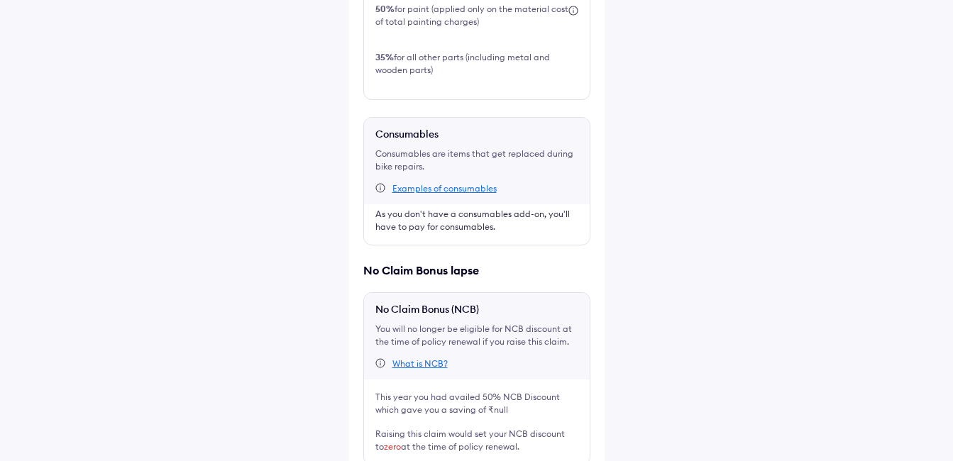
drag, startPoint x: 370, startPoint y: 375, endPoint x: 361, endPoint y: 377, distance: 8.6
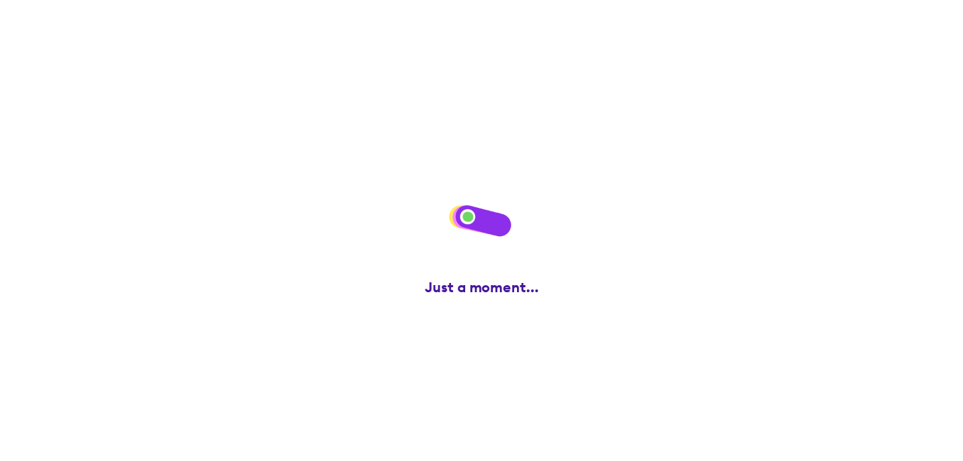
scroll to position [0, 0]
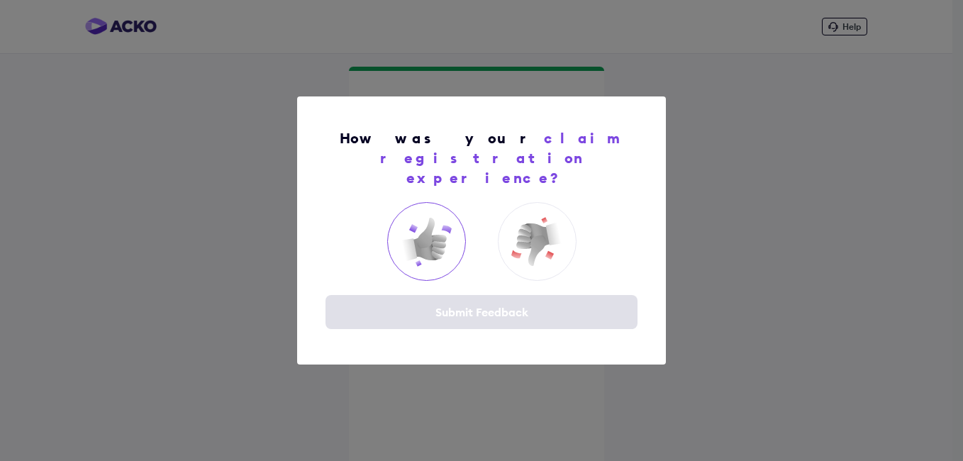
click at [440, 223] on img at bounding box center [426, 242] width 57 height 57
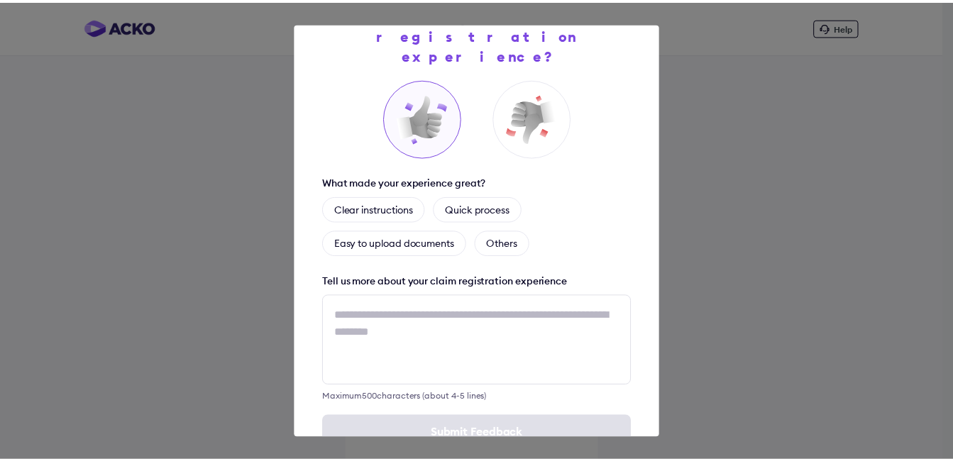
scroll to position [77, 0]
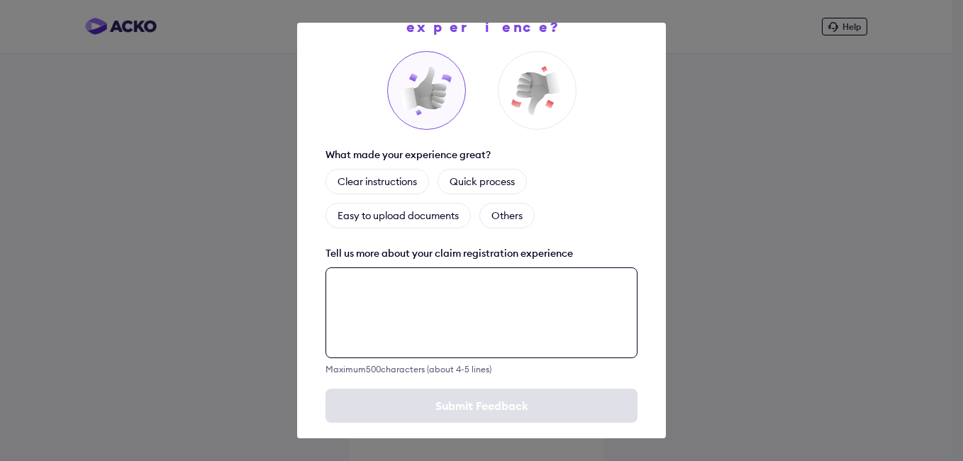
click at [434, 295] on textarea at bounding box center [482, 312] width 312 height 91
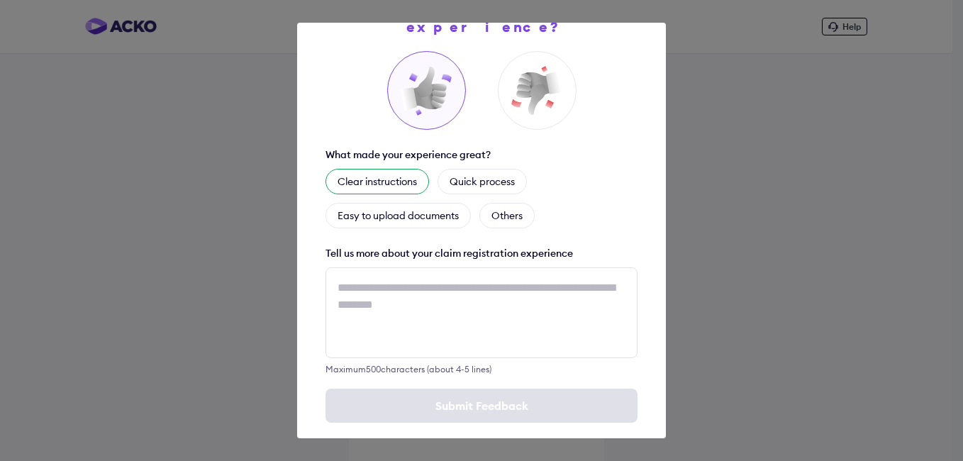
click at [387, 169] on div "Clear instructions" at bounding box center [378, 182] width 104 height 26
click at [491, 169] on div "Quick process" at bounding box center [499, 182] width 89 height 26
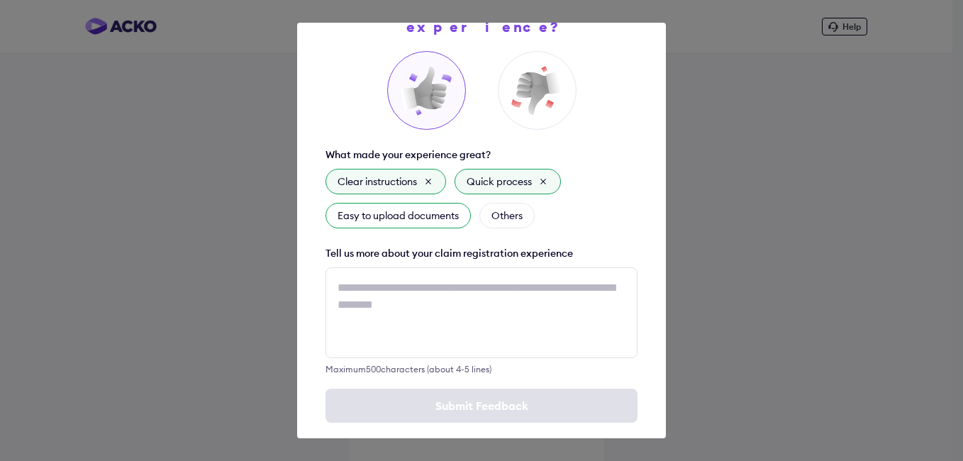
click at [382, 203] on div "Easy to upload documents" at bounding box center [398, 216] width 145 height 26
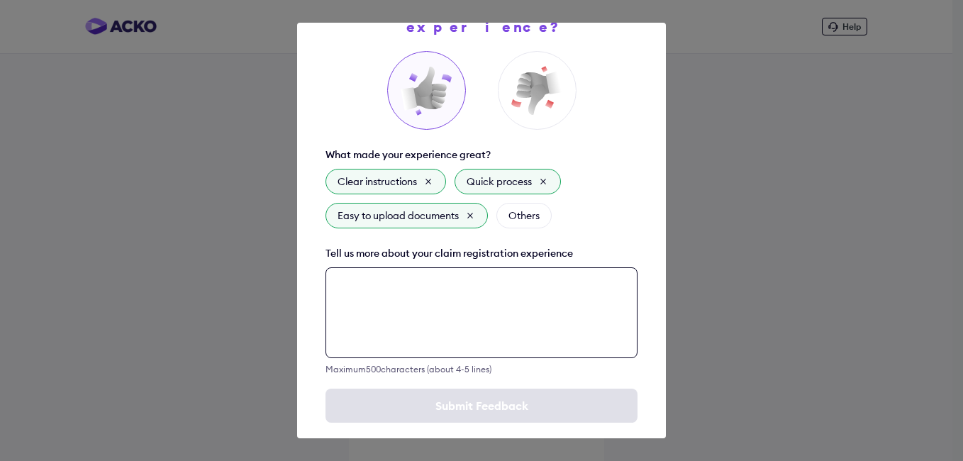
click at [411, 276] on textarea at bounding box center [482, 312] width 312 height 91
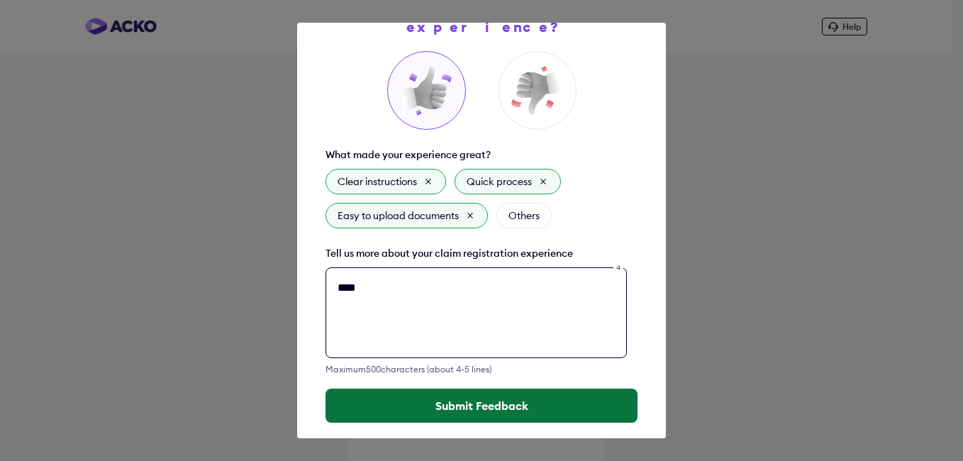
type textarea "****"
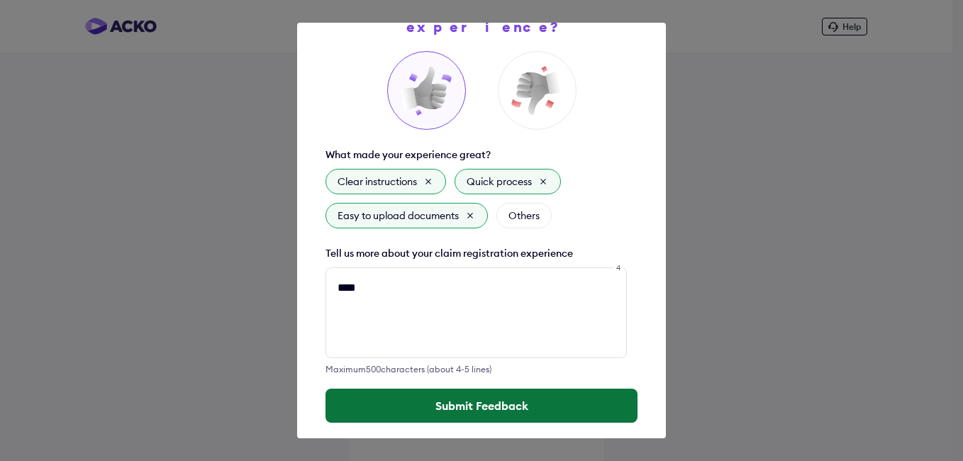
click at [476, 389] on button "Submit Feedback" at bounding box center [482, 406] width 312 height 34
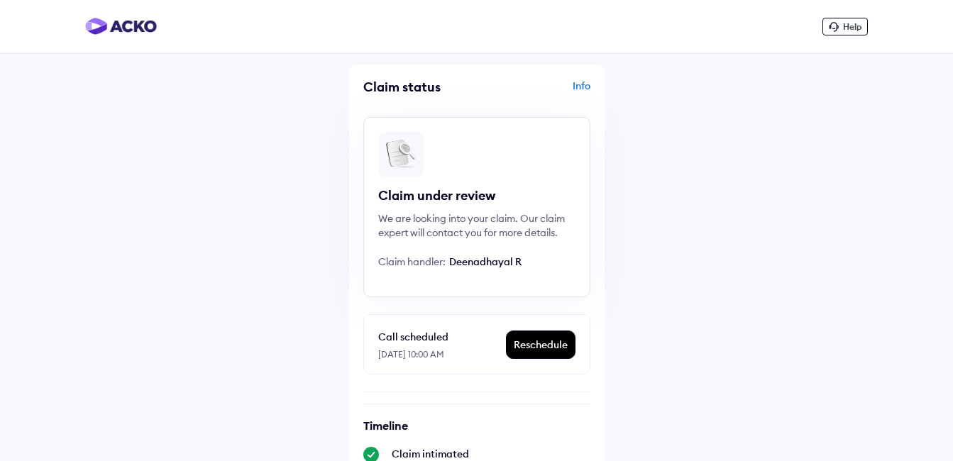
click at [582, 85] on div "Info" at bounding box center [535, 92] width 110 height 27
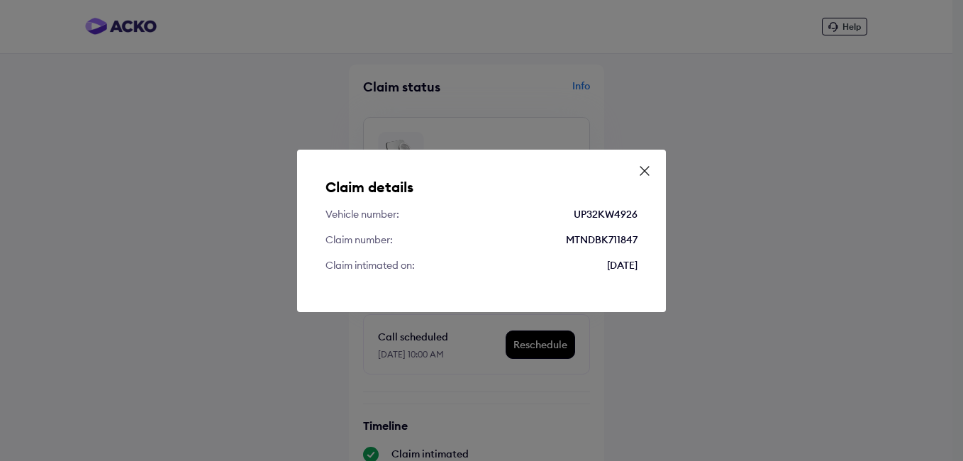
click at [648, 172] on icon at bounding box center [645, 171] width 14 height 14
